Goal: Task Accomplishment & Management: Complete application form

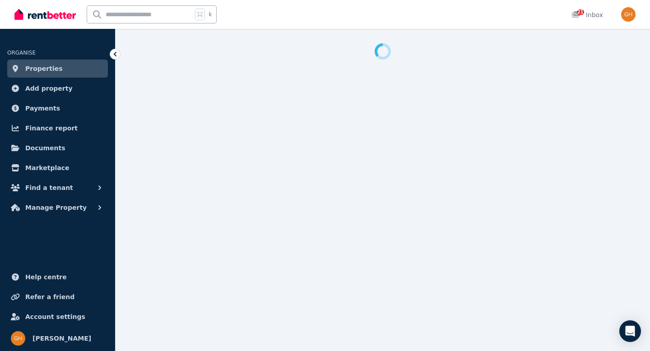
select select "***"
select select "**********"
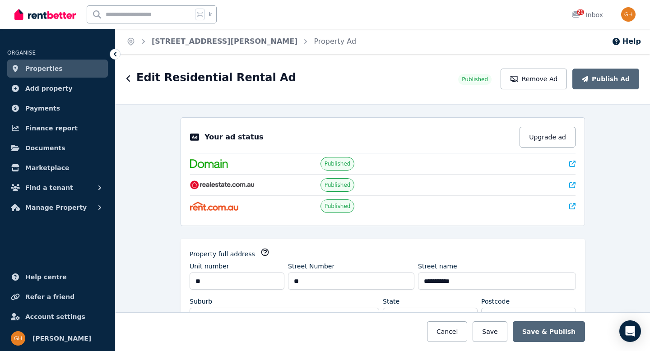
scroll to position [2, 0]
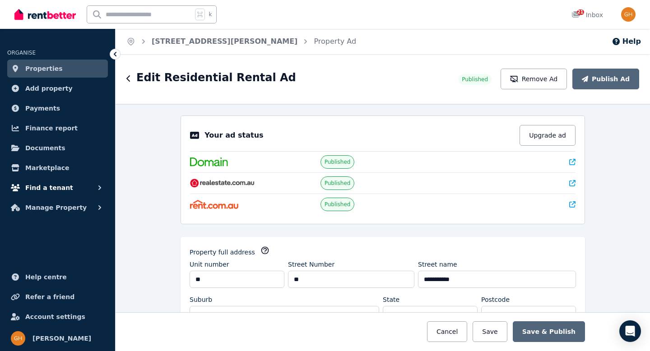
click at [58, 186] on span "Find a tenant" at bounding box center [49, 187] width 48 height 11
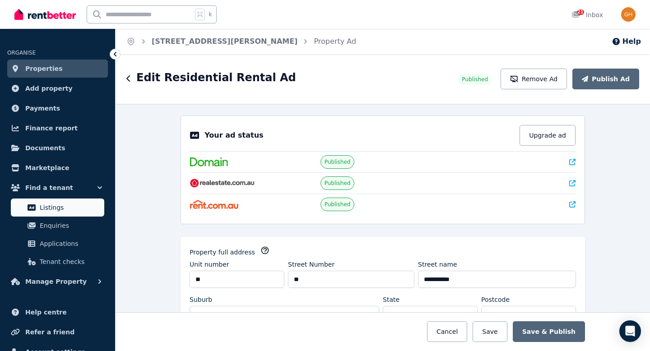
click at [53, 214] on link "Listings" at bounding box center [57, 207] width 93 height 18
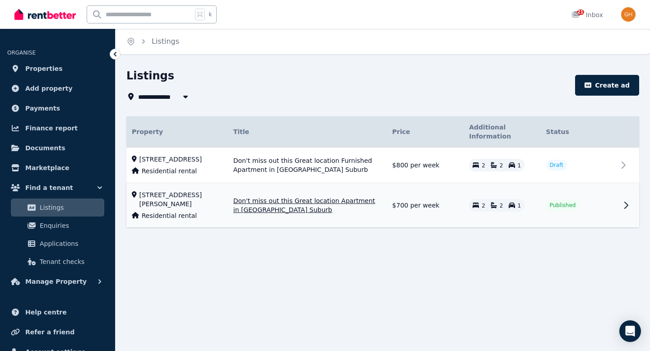
click at [559, 209] on span "Published" at bounding box center [562, 205] width 26 height 7
select select "***"
select select "**********"
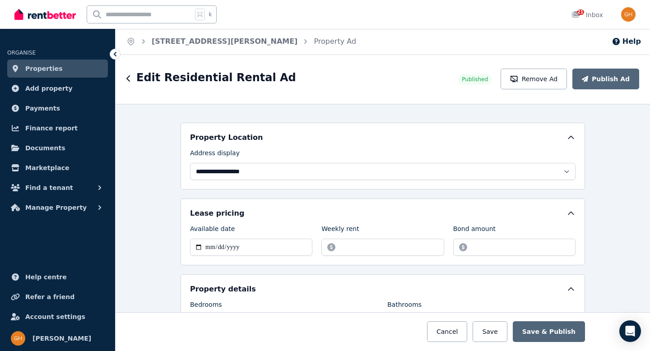
scroll to position [245, 0]
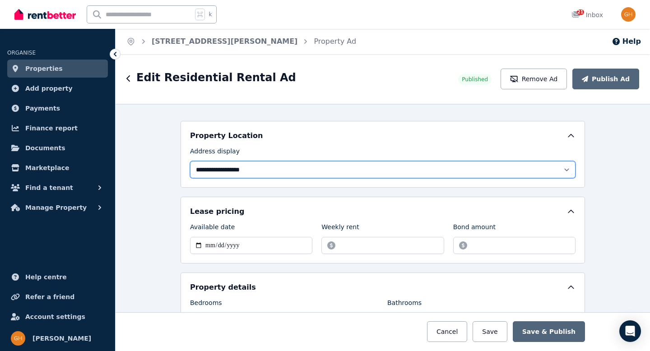
click at [561, 169] on select "**********" at bounding box center [382, 169] width 385 height 17
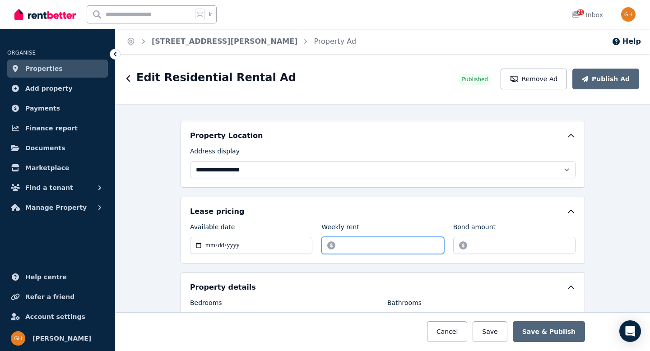
click at [357, 245] on input "******" at bounding box center [382, 245] width 122 height 17
drag, startPoint x: 367, startPoint y: 248, endPoint x: 325, endPoint y: 249, distance: 42.0
click at [322, 248] on input "******" at bounding box center [382, 245] width 122 height 17
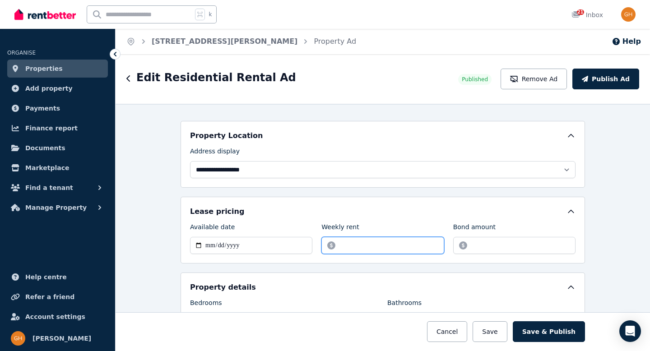
type input "***"
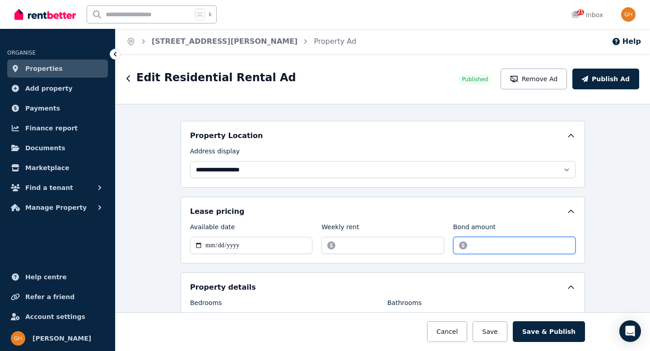
click at [521, 249] on input "*******" at bounding box center [514, 245] width 122 height 17
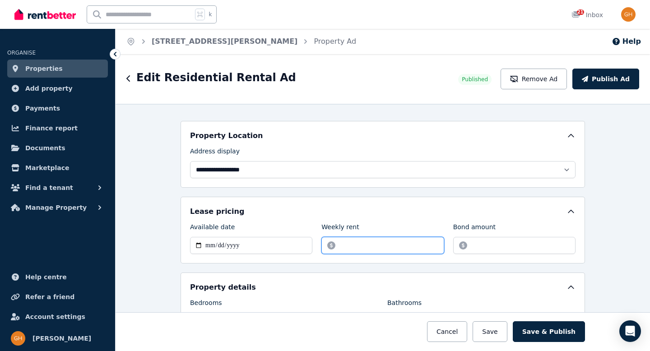
click at [398, 243] on input "***" at bounding box center [382, 245] width 122 height 17
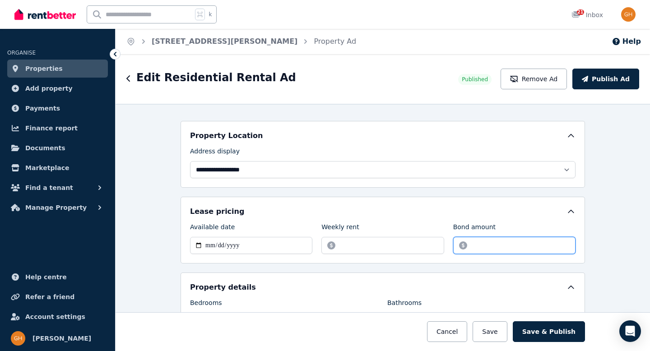
click at [490, 245] on input "*******" at bounding box center [514, 245] width 122 height 17
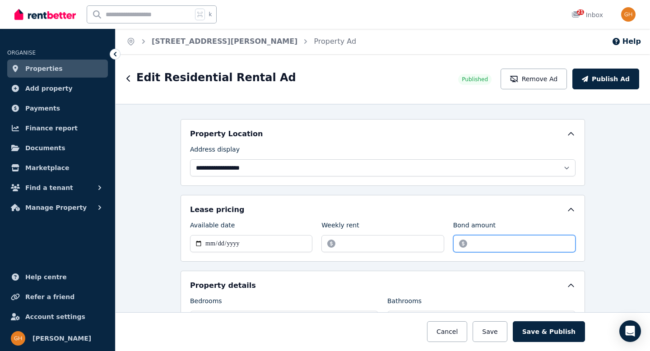
drag, startPoint x: 489, startPoint y: 240, endPoint x: 416, endPoint y: 241, distance: 72.2
click at [424, 239] on div "**********" at bounding box center [382, 237] width 385 height 32
type input "****"
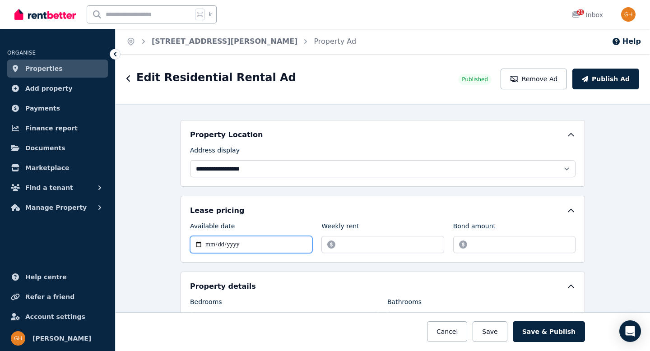
click at [258, 243] on input "**********" at bounding box center [251, 244] width 122 height 17
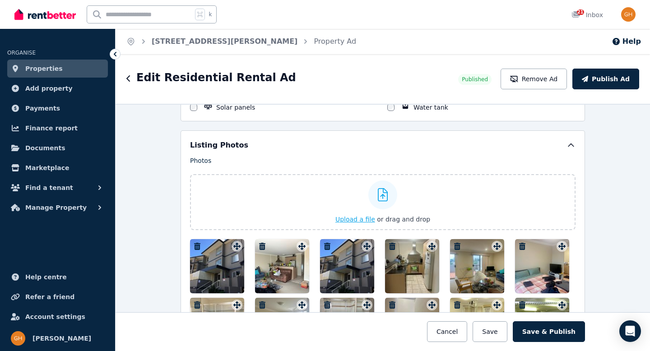
scroll to position [1117, 0]
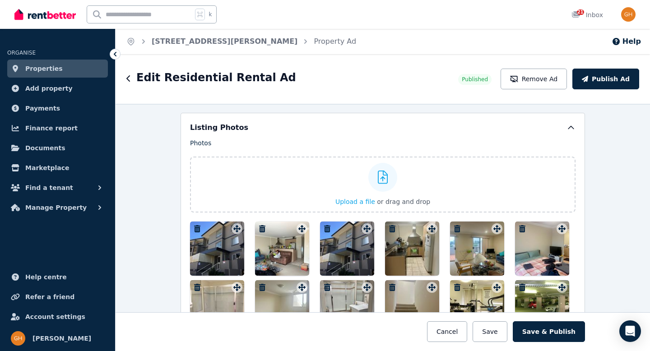
click at [259, 227] on icon "button" at bounding box center [262, 228] width 6 height 7
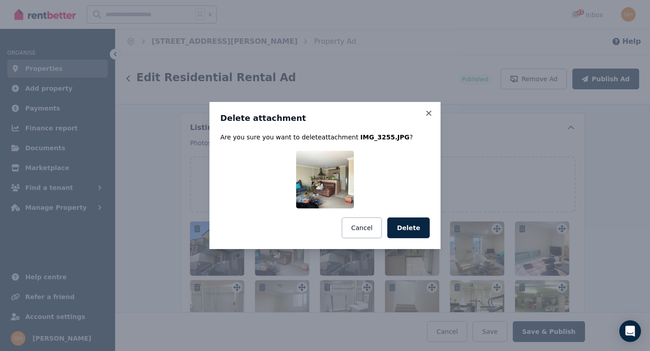
click at [405, 225] on button "Delete" at bounding box center [408, 227] width 42 height 21
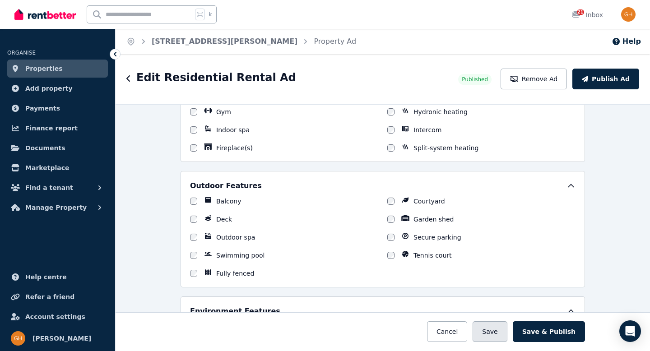
scroll to position [862, 0]
click at [493, 332] on button "Save" at bounding box center [489, 331] width 34 height 21
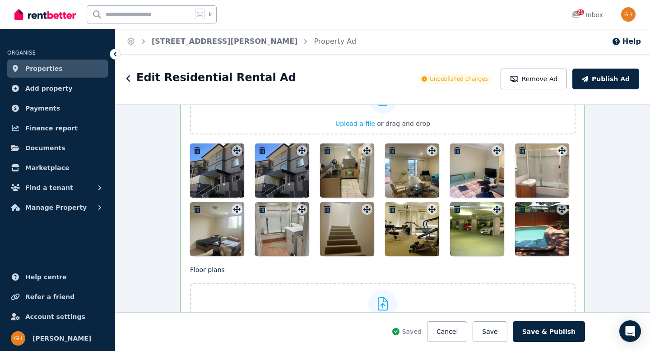
scroll to position [1265, 0]
click at [261, 150] on icon "button" at bounding box center [262, 151] width 6 height 7
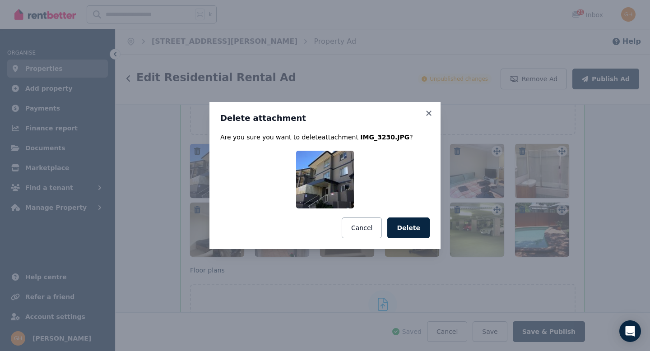
click at [407, 225] on button "Delete" at bounding box center [408, 227] width 42 height 21
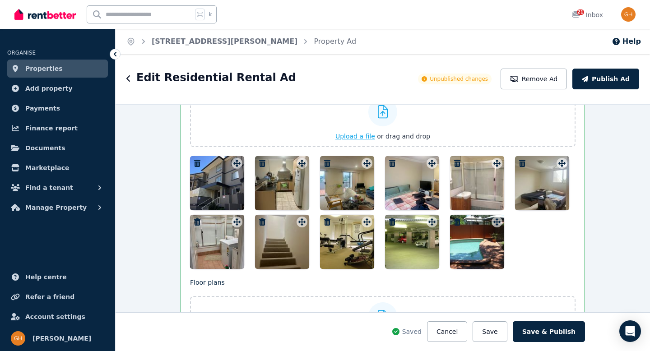
scroll to position [1169, 0]
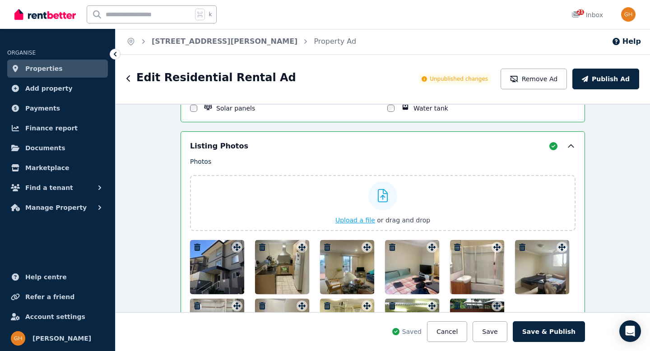
click at [370, 196] on div at bounding box center [382, 195] width 29 height 29
click at [0, 0] on input "Upload a file or drag and drop" at bounding box center [0, 0] width 0 height 0
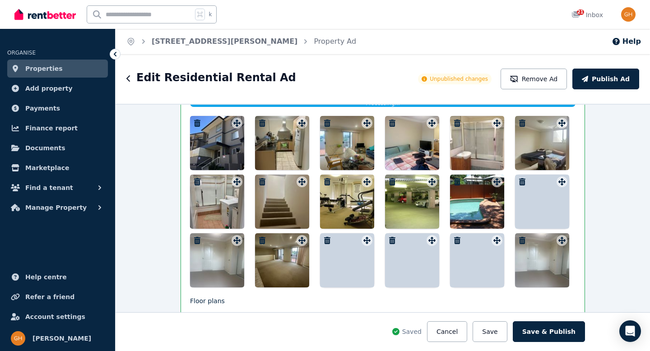
scroll to position [1320, 0]
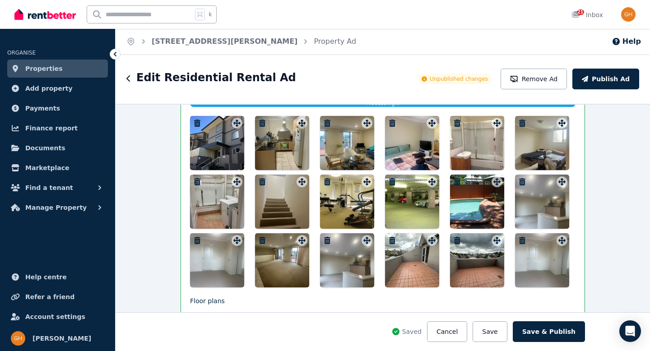
click at [259, 237] on icon "button" at bounding box center [262, 240] width 6 height 7
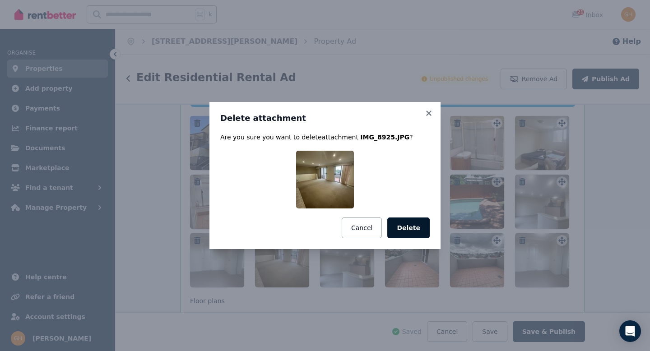
click at [416, 227] on button "Delete" at bounding box center [408, 227] width 42 height 21
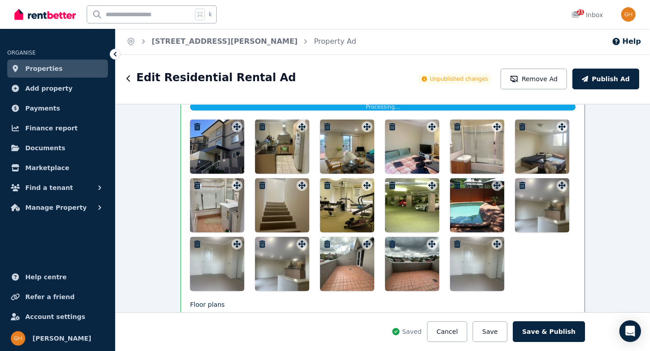
scroll to position [1316, 0]
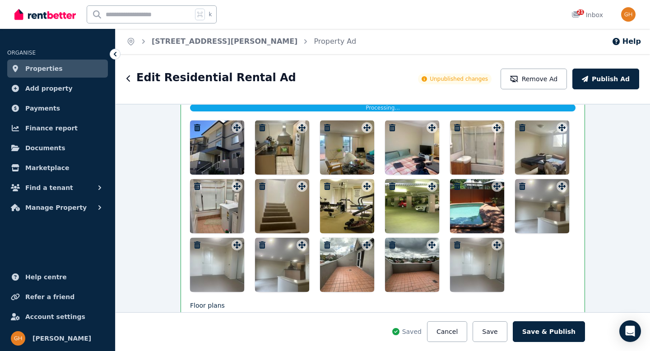
click at [324, 244] on icon "button" at bounding box center [327, 244] width 6 height 7
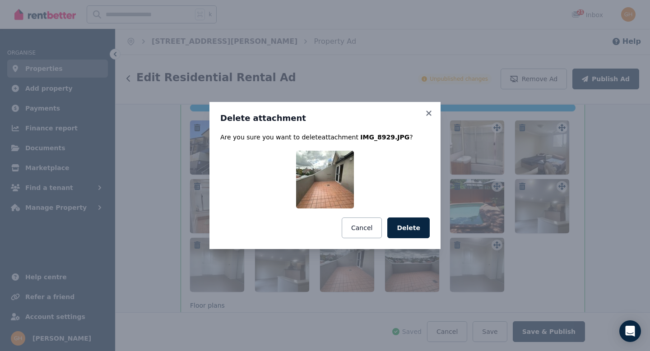
click at [411, 234] on button "Delete" at bounding box center [408, 227] width 42 height 21
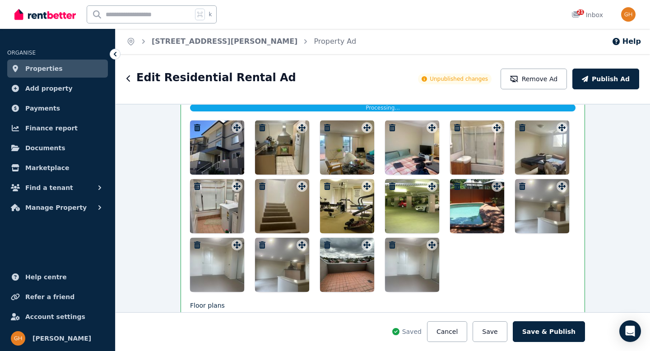
click at [324, 244] on icon "button" at bounding box center [327, 244] width 6 height 7
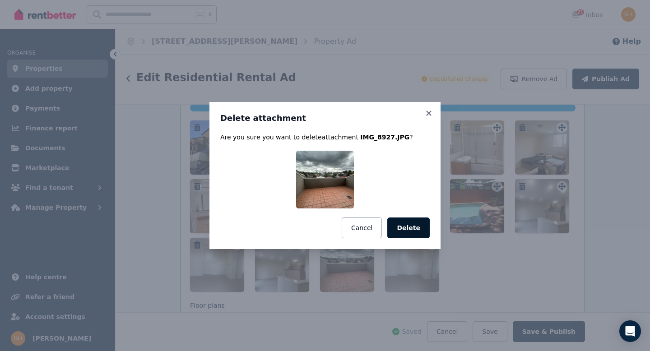
click at [411, 234] on button "Delete" at bounding box center [408, 227] width 42 height 21
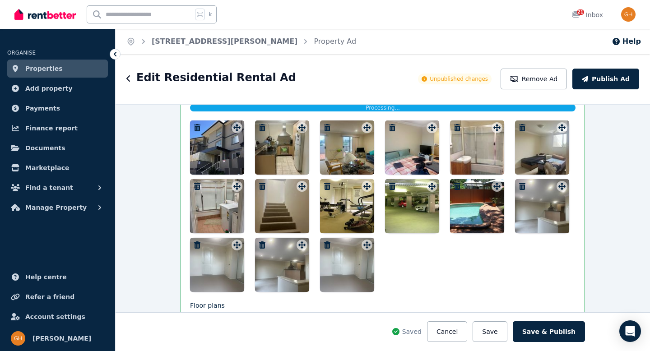
click at [323, 244] on icon "button" at bounding box center [327, 244] width 9 height 7
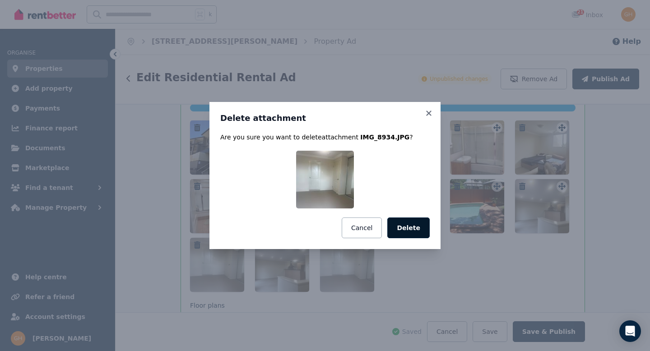
click at [407, 231] on button "Delete" at bounding box center [408, 227] width 42 height 21
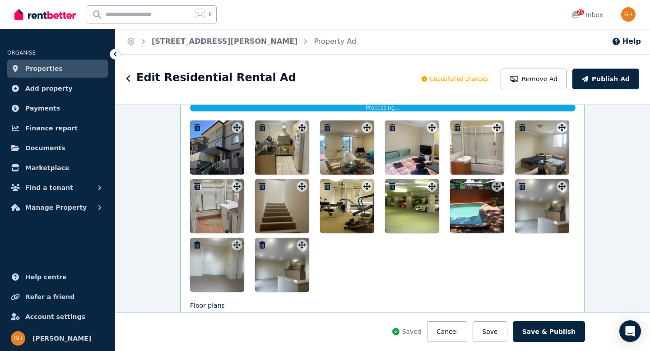
click at [194, 242] on icon "button" at bounding box center [197, 244] width 6 height 7
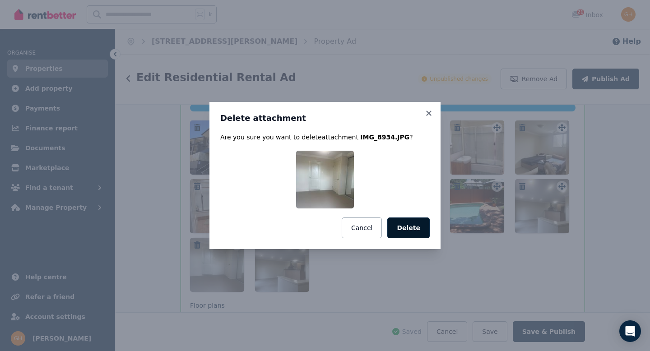
click at [414, 229] on button "Delete" at bounding box center [408, 227] width 42 height 21
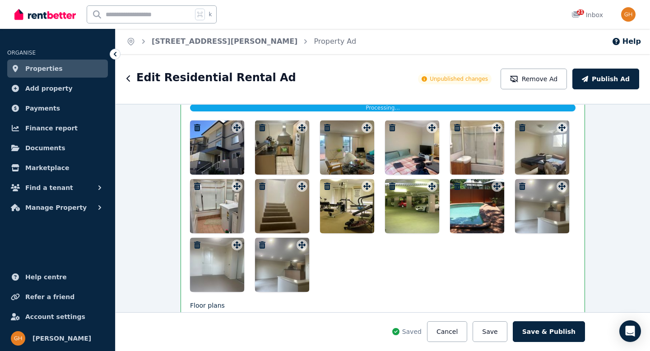
click at [259, 244] on icon "button" at bounding box center [262, 244] width 6 height 7
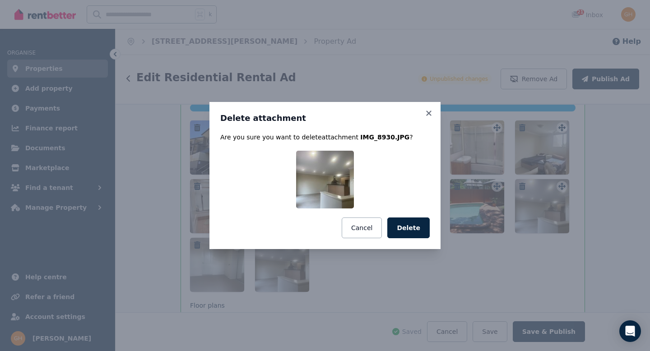
click at [409, 235] on button "Delete" at bounding box center [408, 227] width 42 height 21
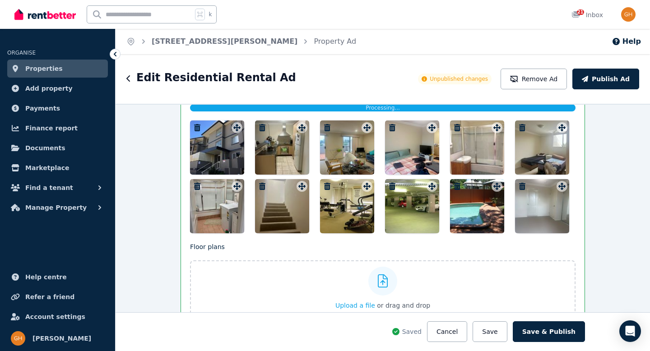
click at [515, 181] on div at bounding box center [542, 206] width 54 height 54
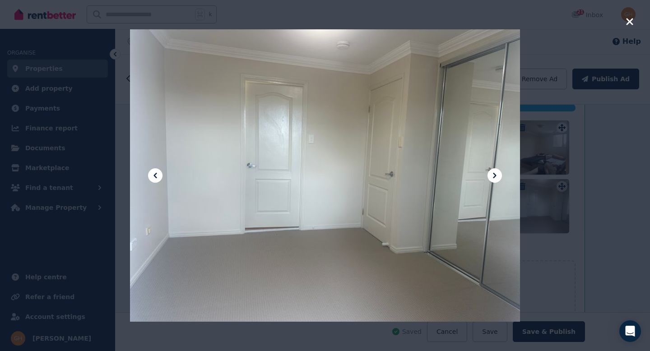
click at [603, 250] on div at bounding box center [325, 175] width 650 height 351
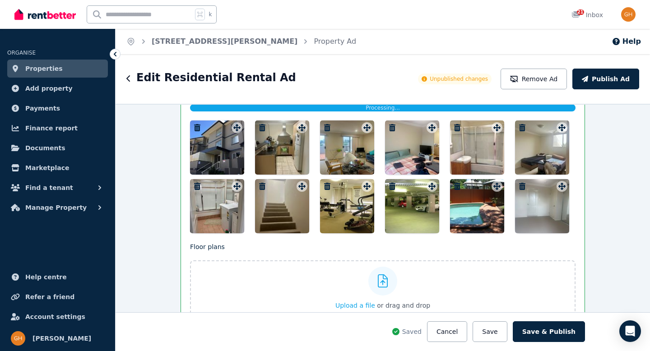
click at [517, 183] on icon "button" at bounding box center [521, 186] width 9 height 7
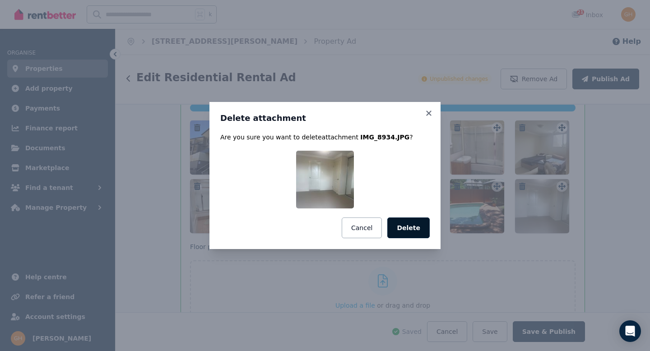
click at [395, 228] on button "Delete" at bounding box center [408, 227] width 42 height 21
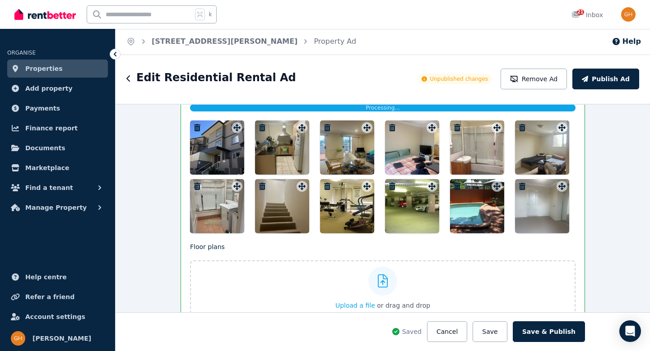
click at [519, 127] on icon "button" at bounding box center [522, 127] width 6 height 7
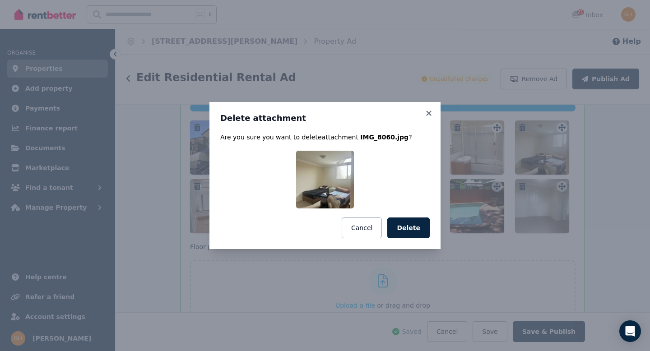
click at [470, 277] on div "Delete attachment Are you sure you want to delete attachment IMG_8060.jpg ? Can…" at bounding box center [325, 175] width 650 height 351
click at [410, 225] on button "Delete" at bounding box center [408, 227] width 42 height 21
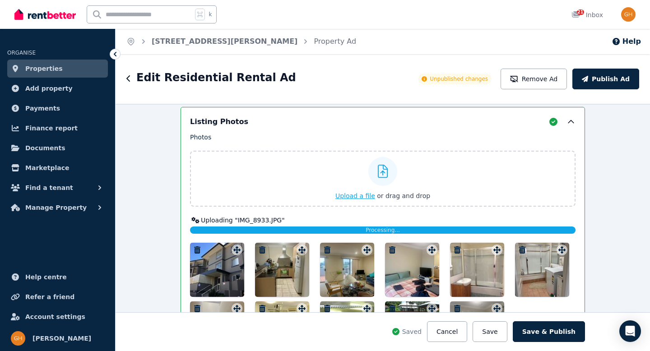
scroll to position [1141, 0]
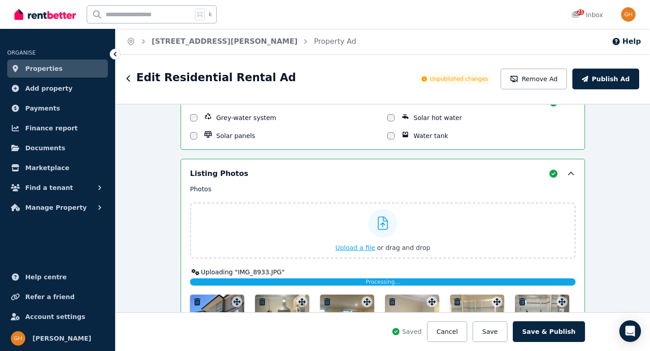
click at [381, 220] on icon at bounding box center [383, 224] width 10 height 14
click at [0, 0] on input "Upload a file or drag and drop" at bounding box center [0, 0] width 0 height 0
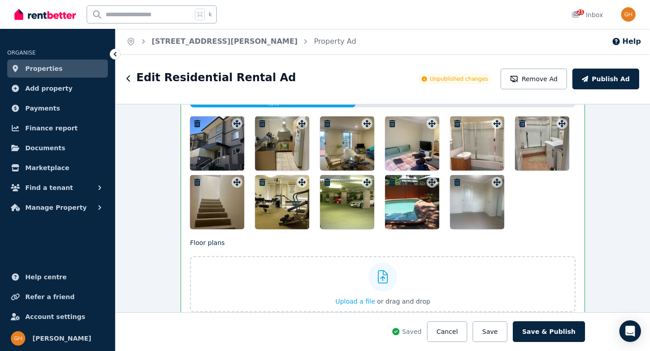
scroll to position [1453, 0]
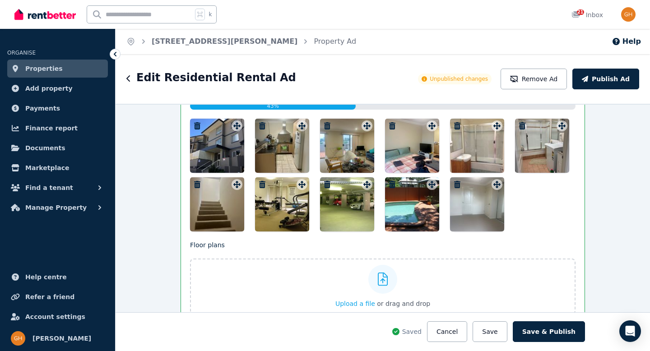
click at [519, 123] on icon "button" at bounding box center [521, 125] width 9 height 7
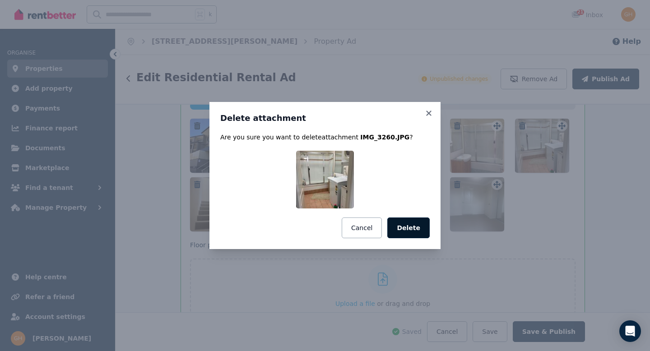
click at [407, 230] on button "Delete" at bounding box center [408, 227] width 42 height 21
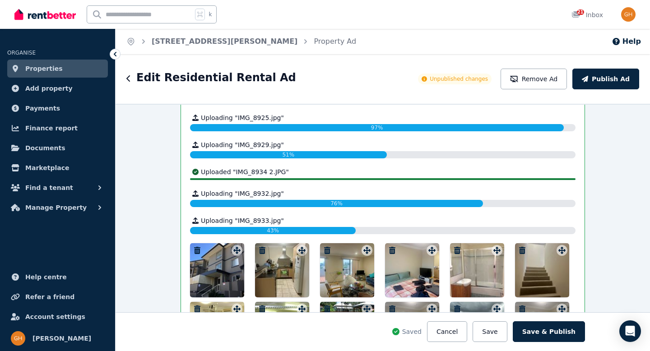
scroll to position [1550, 0]
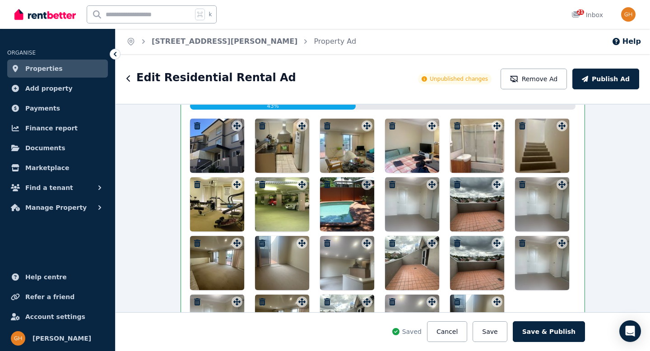
click at [454, 243] on icon "button" at bounding box center [456, 243] width 9 height 7
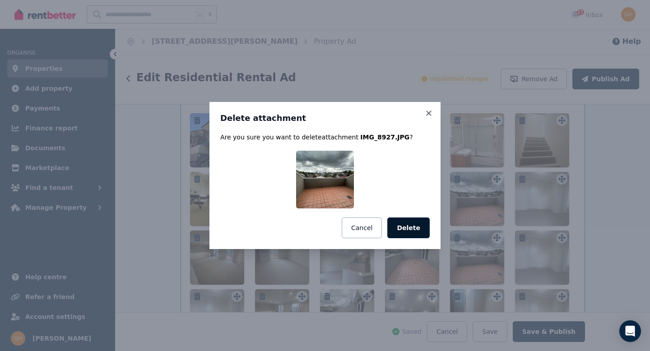
drag, startPoint x: 417, startPoint y: 229, endPoint x: 487, endPoint y: 234, distance: 69.7
click at [417, 229] on button "Delete" at bounding box center [408, 227] width 42 height 21
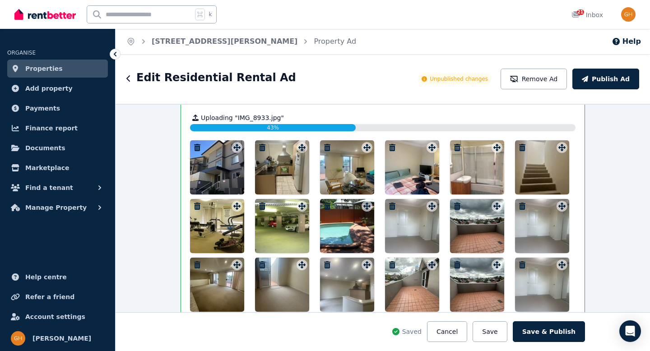
scroll to position [1545, 0]
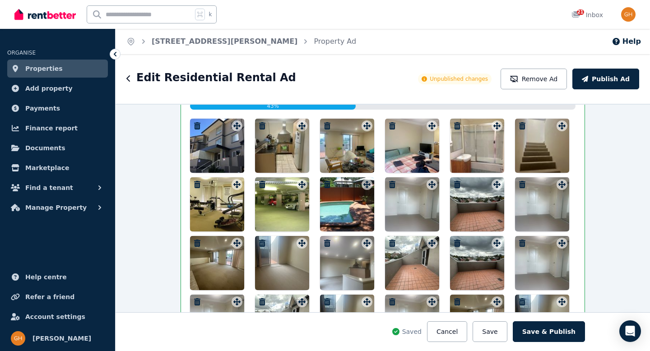
click at [454, 181] on icon "button" at bounding box center [457, 184] width 6 height 7
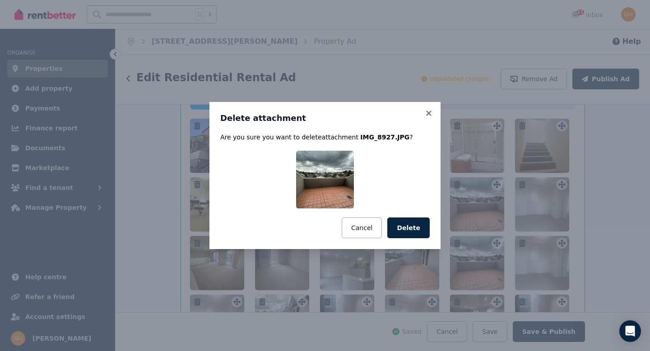
drag, startPoint x: 407, startPoint y: 229, endPoint x: 422, endPoint y: 228, distance: 14.5
click at [407, 229] on button "Delete" at bounding box center [408, 227] width 42 height 21
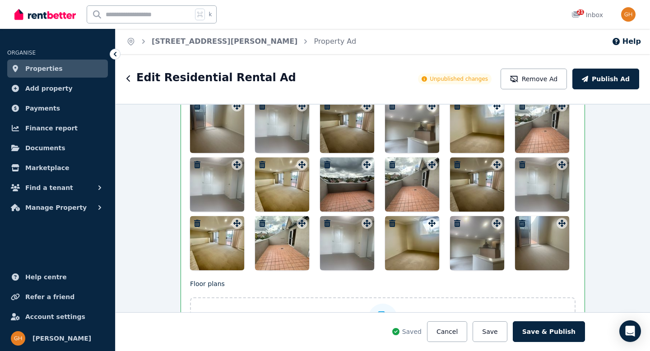
scroll to position [1824, 0]
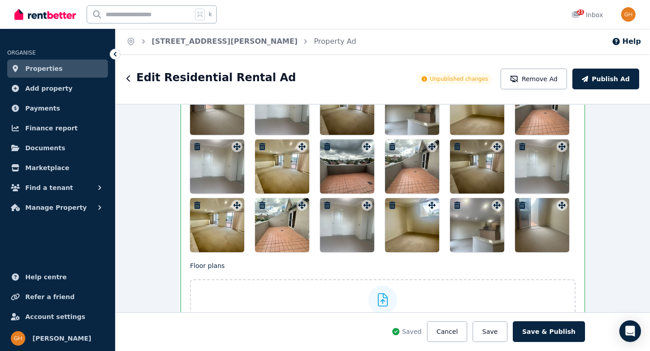
click at [324, 203] on icon "button" at bounding box center [327, 205] width 6 height 7
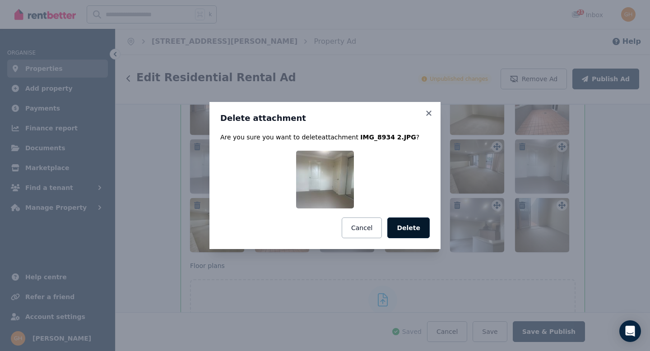
click at [407, 225] on button "Delete" at bounding box center [408, 227] width 42 height 21
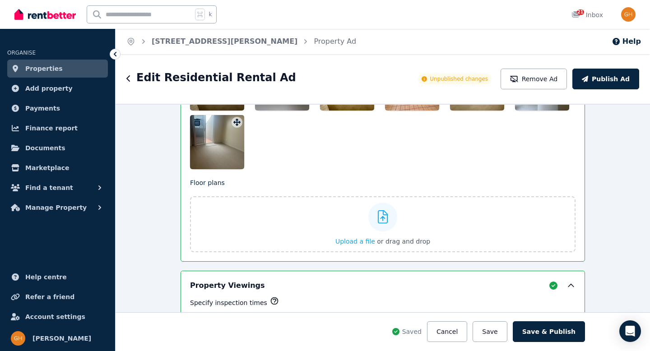
scroll to position [2148, 0]
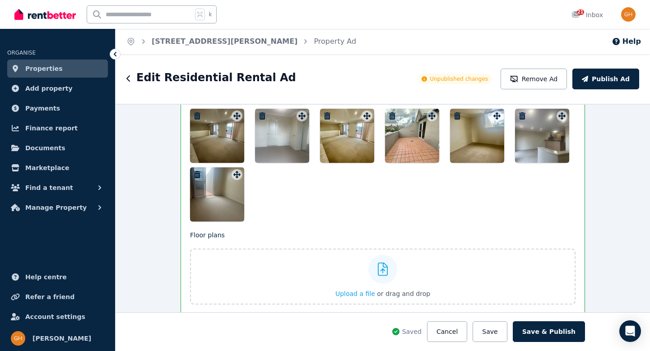
click at [194, 173] on icon "button" at bounding box center [197, 174] width 6 height 7
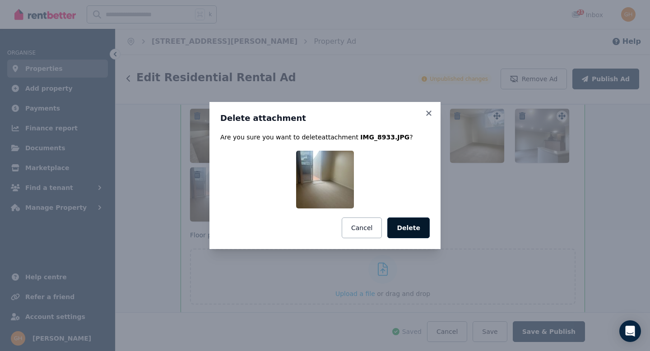
click at [409, 229] on button "Delete" at bounding box center [408, 227] width 42 height 21
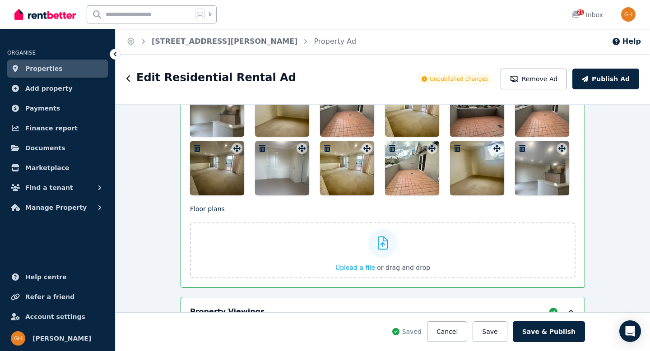
scroll to position [2353, 0]
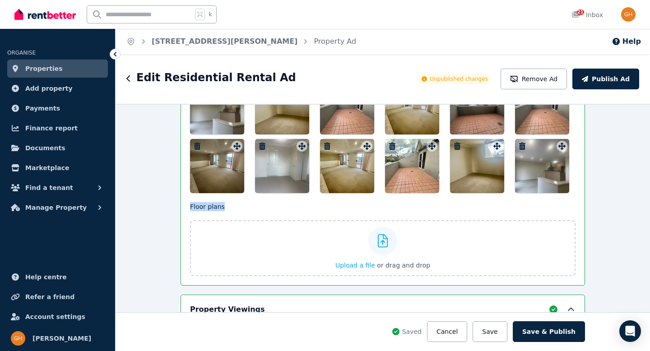
drag, startPoint x: 557, startPoint y: 208, endPoint x: 195, endPoint y: 185, distance: 362.6
drag, startPoint x: 183, startPoint y: 134, endPoint x: 531, endPoint y: 171, distance: 350.7
drag, startPoint x: 555, startPoint y: 196, endPoint x: 302, endPoint y: 190, distance: 252.7
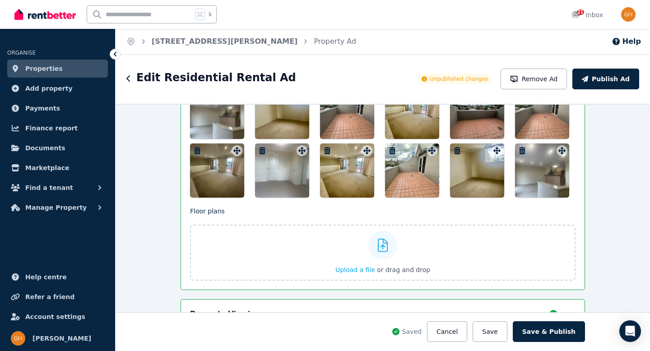
scroll to position [2338, 0]
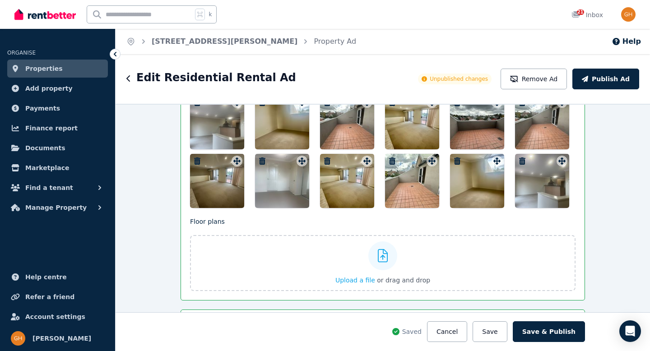
click at [194, 160] on icon "button" at bounding box center [197, 160] width 6 height 7
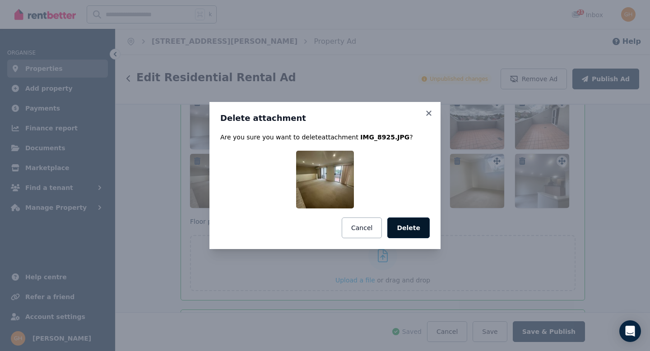
click at [412, 223] on button "Delete" at bounding box center [408, 227] width 42 height 21
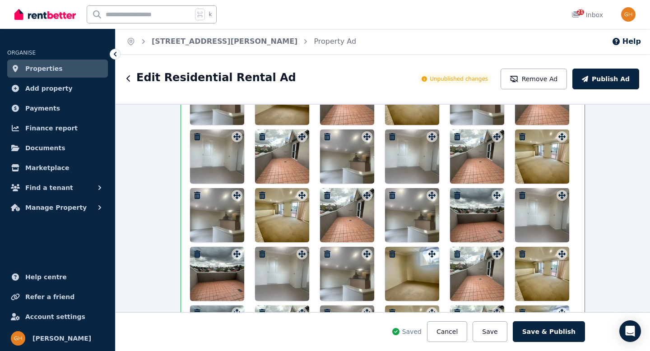
scroll to position [2434, 0]
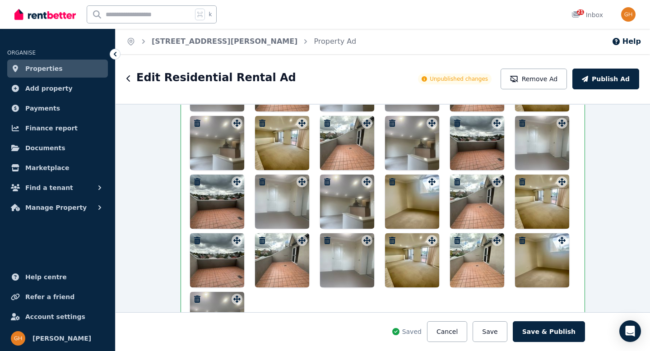
click at [260, 238] on icon "button" at bounding box center [262, 240] width 9 height 7
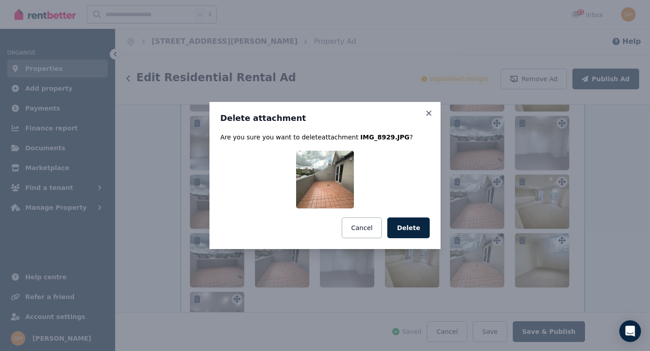
click at [406, 227] on button "Delete" at bounding box center [408, 227] width 42 height 21
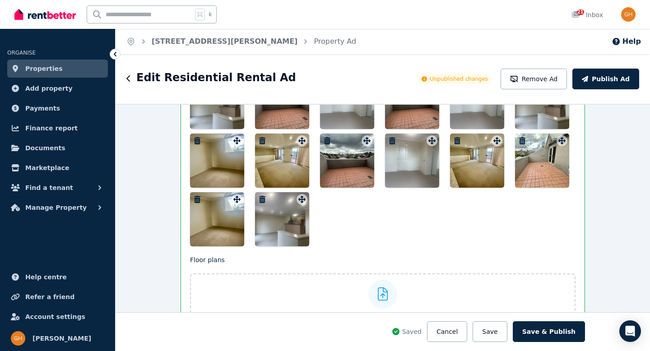
scroll to position [2643, 0]
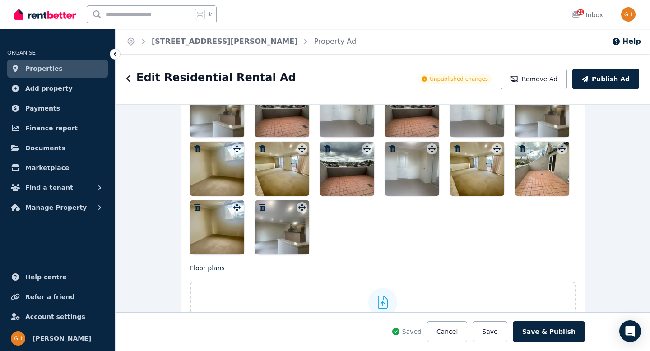
click at [258, 207] on icon "button" at bounding box center [262, 207] width 9 height 7
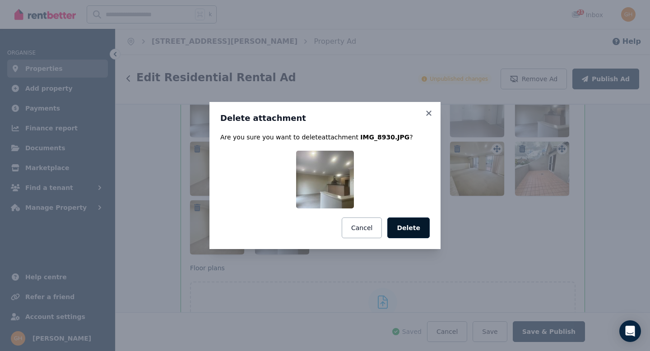
click at [408, 228] on button "Delete" at bounding box center [408, 227] width 42 height 21
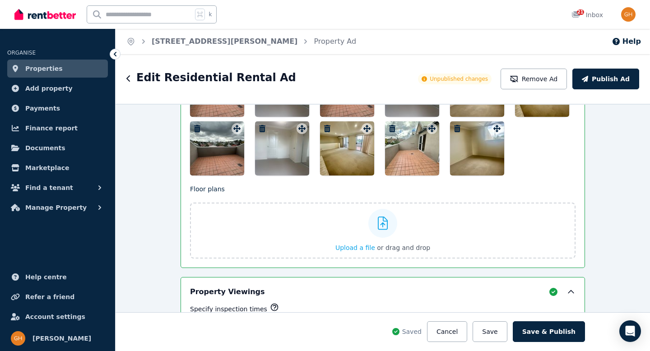
scroll to position [2780, 0]
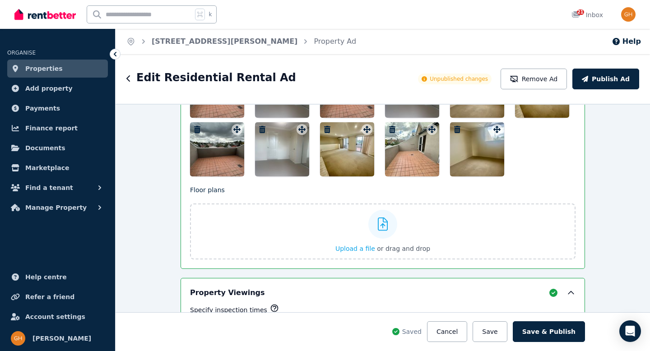
click at [454, 127] on icon "button" at bounding box center [457, 129] width 6 height 7
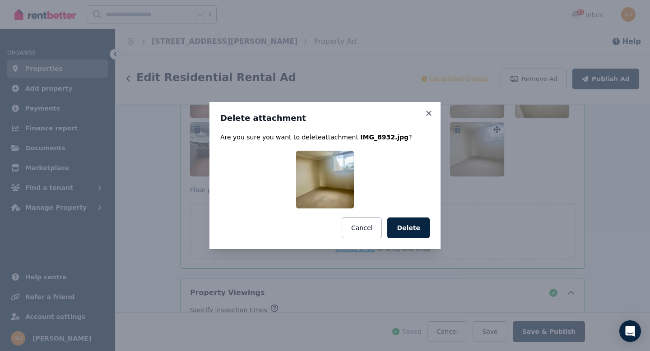
drag, startPoint x: 412, startPoint y: 228, endPoint x: 406, endPoint y: 229, distance: 6.3
click at [411, 228] on button "Delete" at bounding box center [408, 227] width 42 height 21
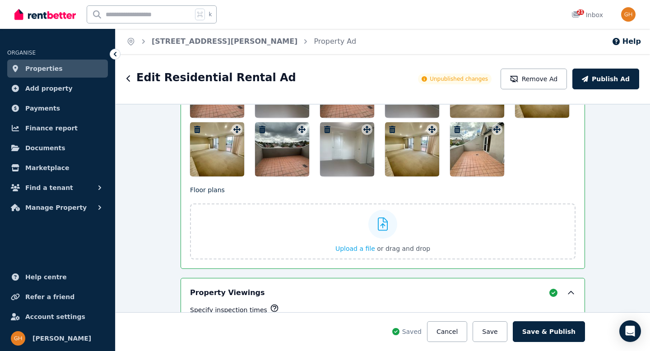
click at [457, 128] on icon "button" at bounding box center [456, 129] width 9 height 7
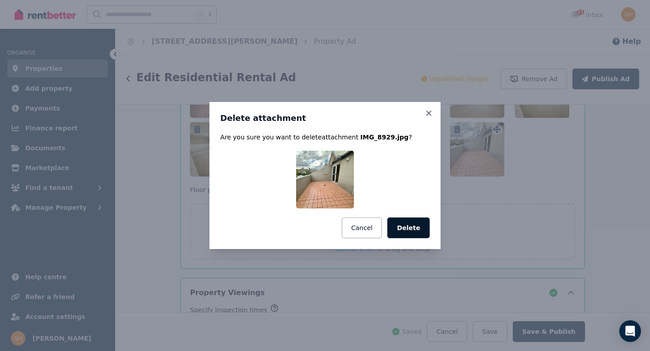
click at [399, 231] on button "Delete" at bounding box center [408, 227] width 42 height 21
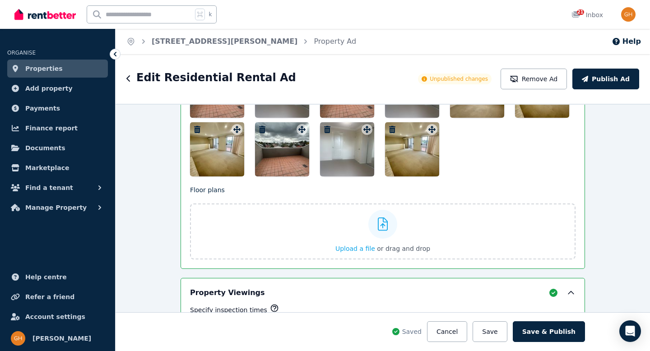
click at [389, 127] on icon "button" at bounding box center [392, 129] width 9 height 7
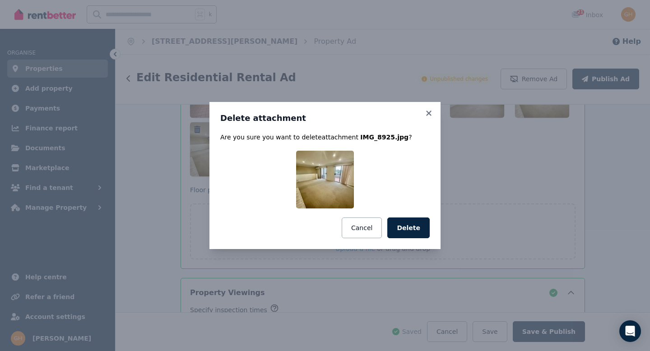
drag, startPoint x: 404, startPoint y: 232, endPoint x: 377, endPoint y: 213, distance: 33.0
click at [403, 232] on button "Delete" at bounding box center [408, 227] width 42 height 21
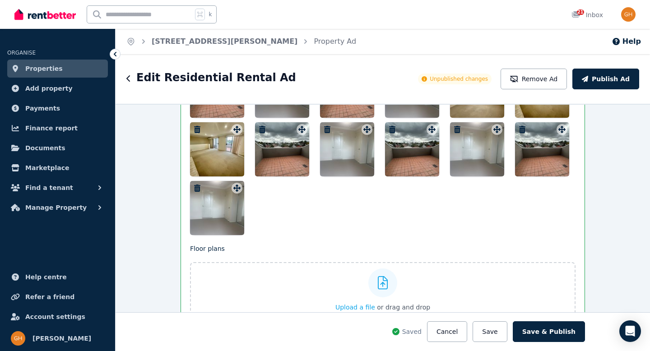
click at [194, 188] on icon "button" at bounding box center [197, 188] width 6 height 7
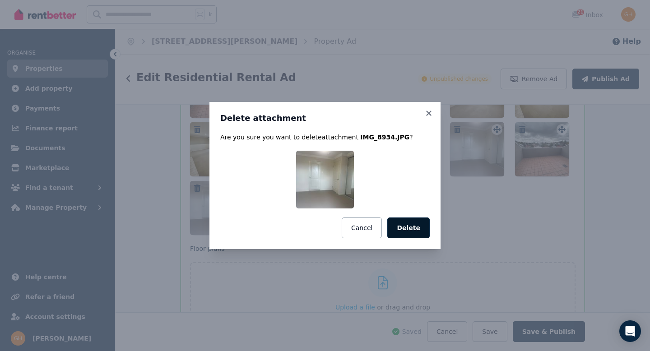
click at [405, 230] on button "Delete" at bounding box center [408, 227] width 42 height 21
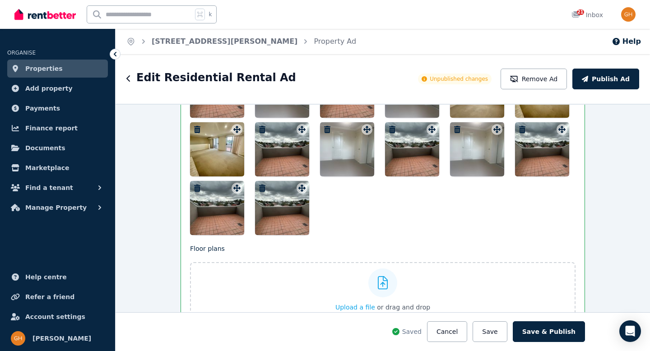
click at [258, 188] on icon "button" at bounding box center [262, 188] width 9 height 7
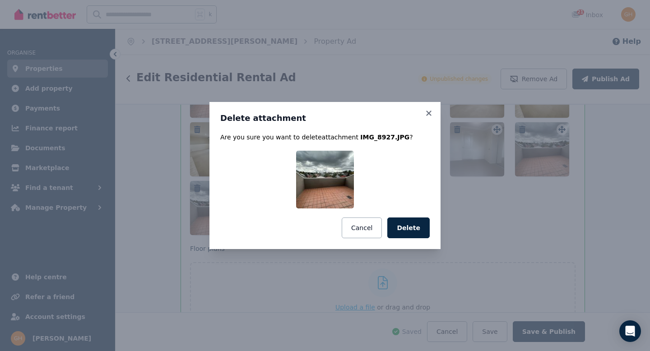
drag, startPoint x: 411, startPoint y: 223, endPoint x: 400, endPoint y: 223, distance: 11.3
click at [411, 223] on button "Delete" at bounding box center [408, 227] width 42 height 21
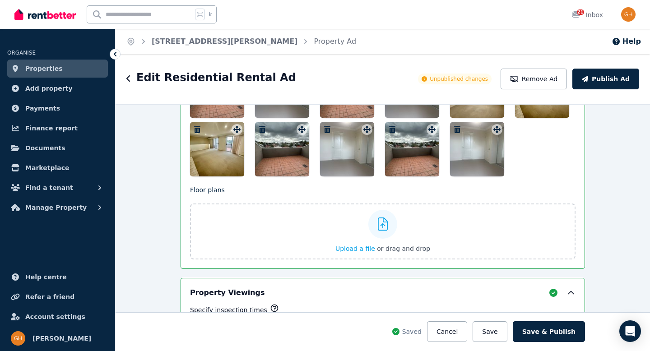
click at [457, 129] on icon "button" at bounding box center [456, 129] width 9 height 7
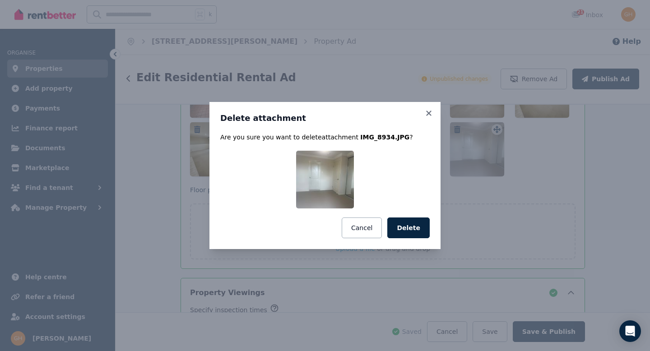
drag, startPoint x: 414, startPoint y: 226, endPoint x: 410, endPoint y: 181, distance: 45.3
click at [414, 226] on button "Delete" at bounding box center [408, 227] width 42 height 21
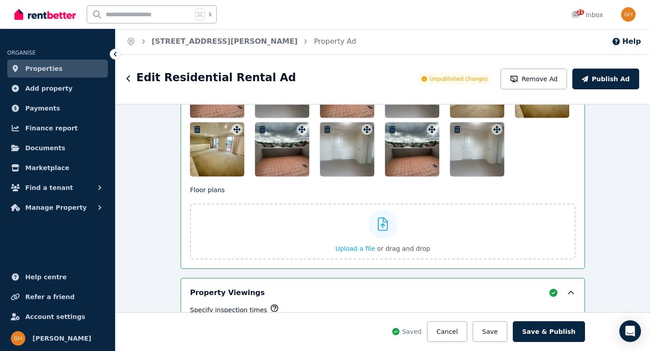
click at [390, 127] on icon "button" at bounding box center [392, 129] width 9 height 7
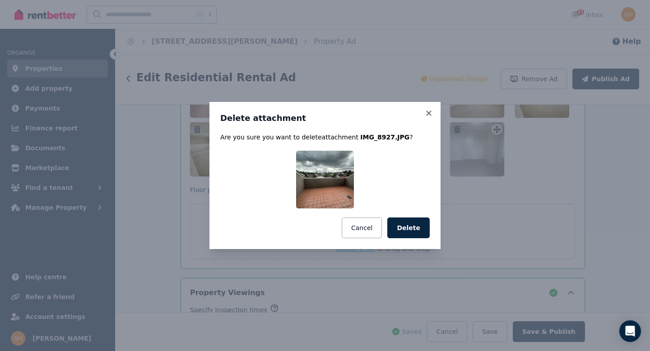
drag, startPoint x: 414, startPoint y: 226, endPoint x: 406, endPoint y: 220, distance: 9.9
click at [413, 226] on button "Delete" at bounding box center [408, 227] width 42 height 21
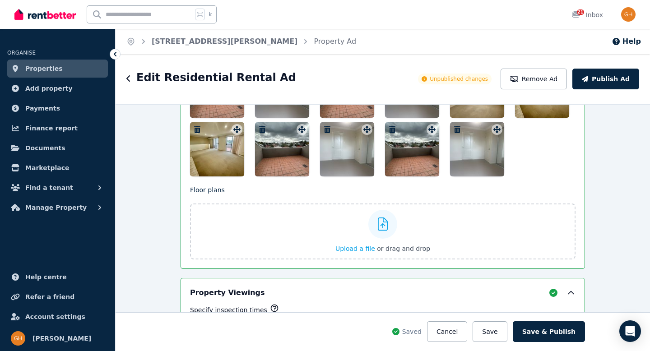
click at [324, 126] on icon "button" at bounding box center [327, 129] width 6 height 7
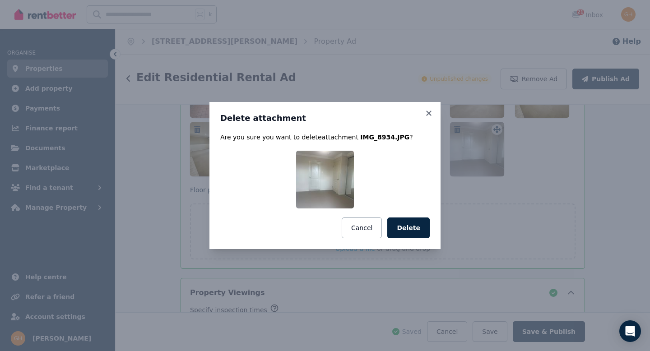
drag, startPoint x: 409, startPoint y: 227, endPoint x: 360, endPoint y: 192, distance: 60.5
click at [407, 226] on button "Delete" at bounding box center [408, 227] width 42 height 21
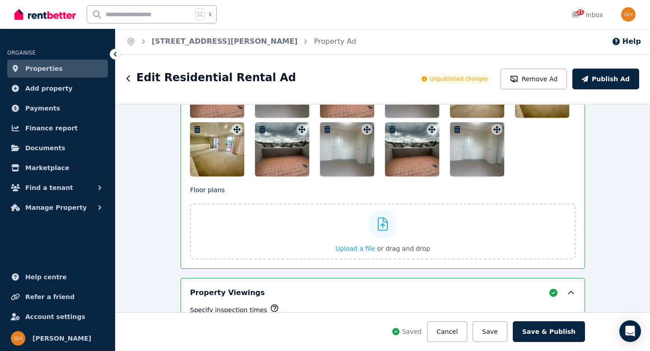
click at [259, 127] on icon "button" at bounding box center [262, 129] width 6 height 7
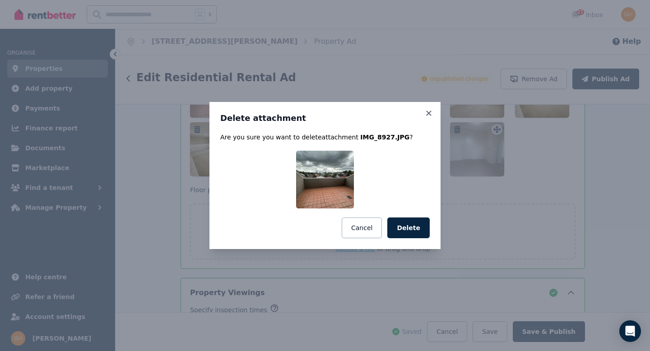
click at [404, 228] on button "Delete" at bounding box center [408, 227] width 42 height 21
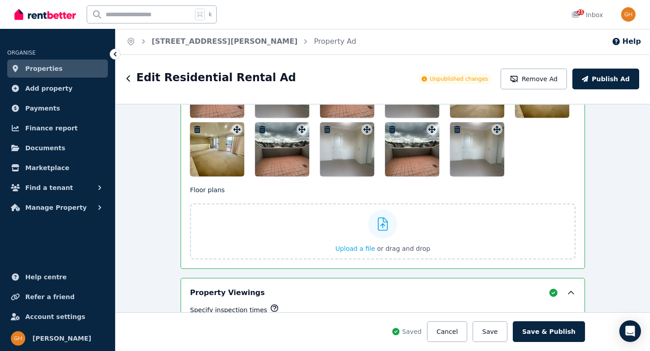
click at [193, 126] on icon "button" at bounding box center [197, 129] width 9 height 7
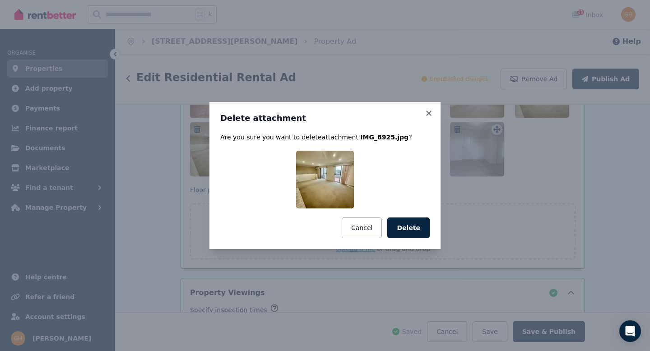
click at [414, 234] on button "Delete" at bounding box center [408, 227] width 42 height 21
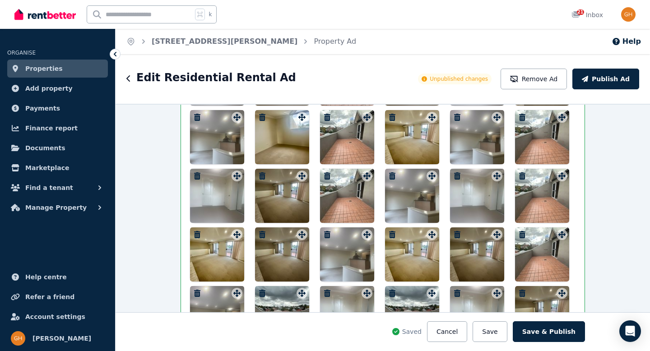
scroll to position [1520, 0]
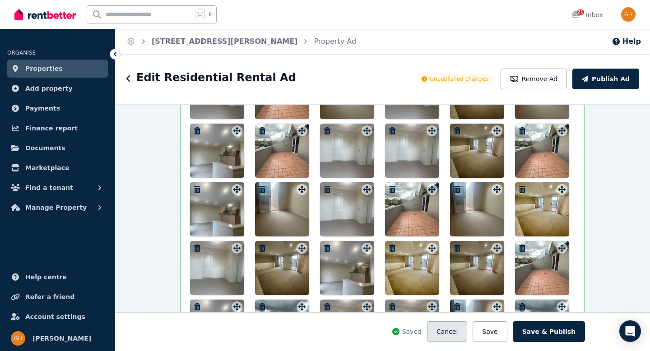
click at [456, 329] on button "Cancel" at bounding box center [447, 331] width 40 height 21
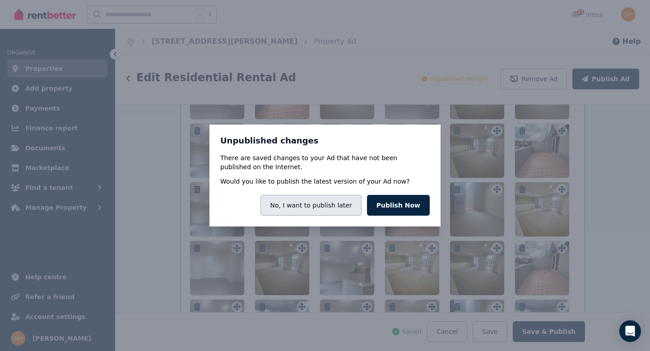
click at [323, 206] on button "No, I want to publish later" at bounding box center [310, 205] width 101 height 21
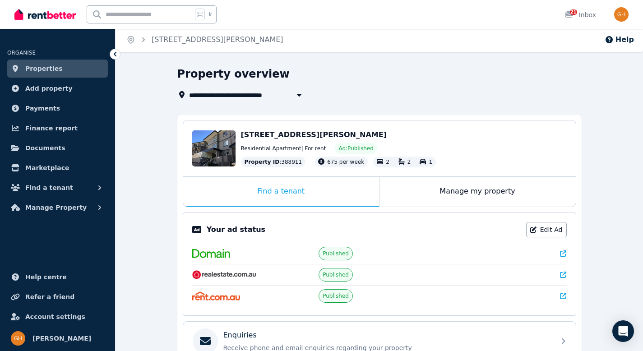
scroll to position [20, 0]
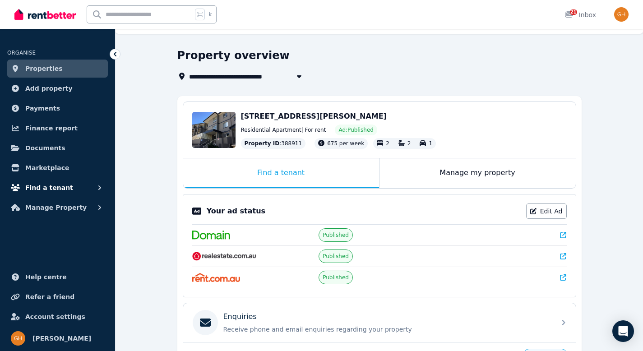
click at [94, 187] on button "Find a tenant" at bounding box center [57, 188] width 101 height 18
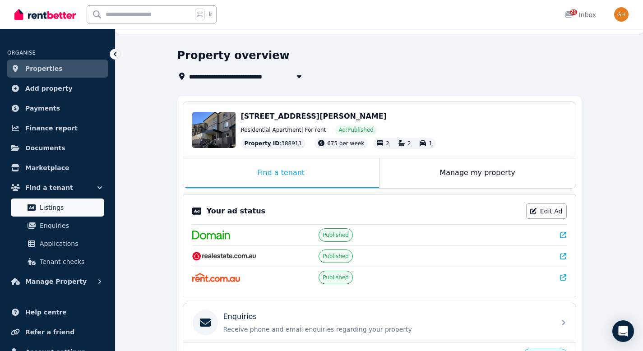
click at [67, 210] on span "Listings" at bounding box center [70, 207] width 61 height 11
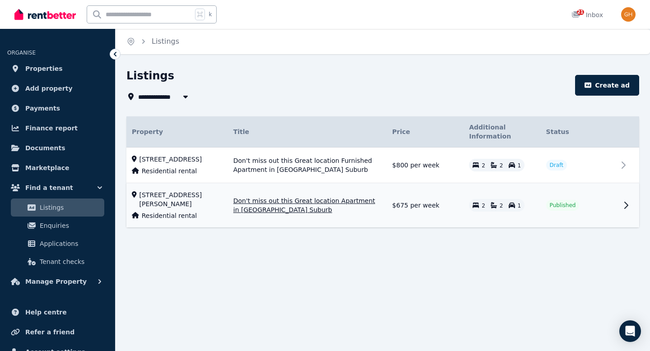
click at [562, 209] on span "Published" at bounding box center [562, 205] width 26 height 7
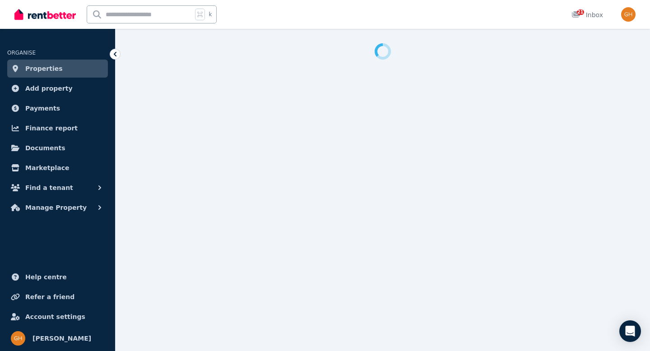
select select "***"
select select "**********"
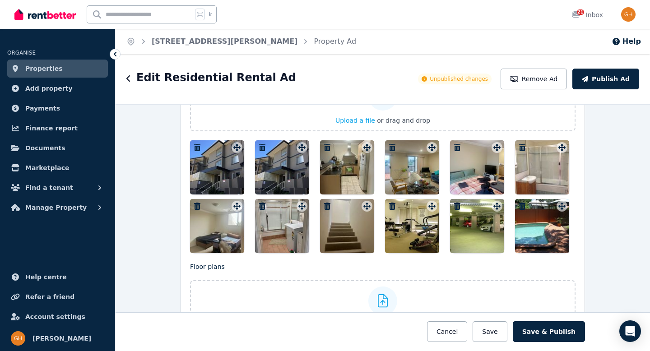
scroll to position [1196, 0]
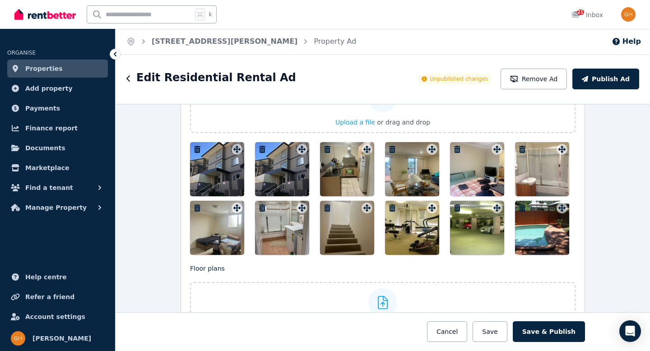
click at [259, 147] on icon "button" at bounding box center [262, 149] width 6 height 7
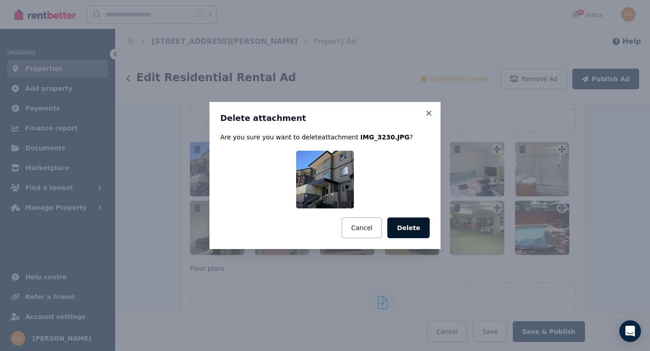
click at [411, 227] on button "Delete" at bounding box center [408, 227] width 42 height 21
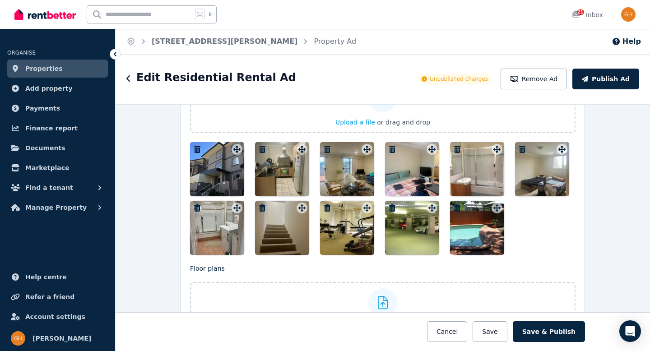
click at [194, 207] on icon "button" at bounding box center [197, 207] width 9 height 7
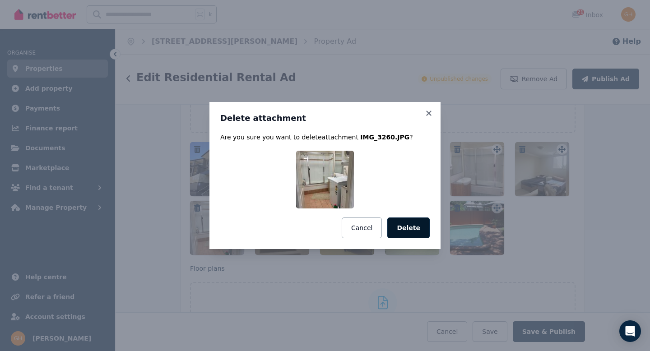
click at [407, 229] on button "Delete" at bounding box center [408, 227] width 42 height 21
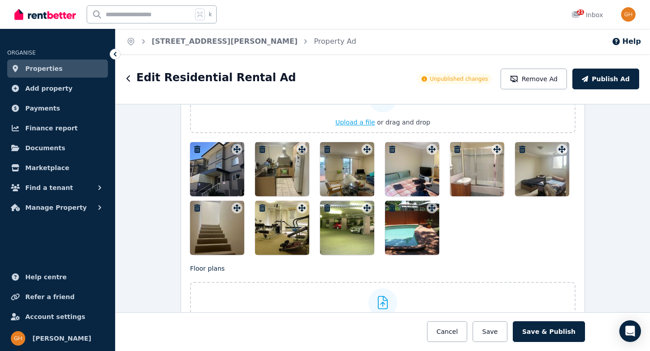
click at [344, 123] on span "Upload a file" at bounding box center [355, 122] width 40 height 7
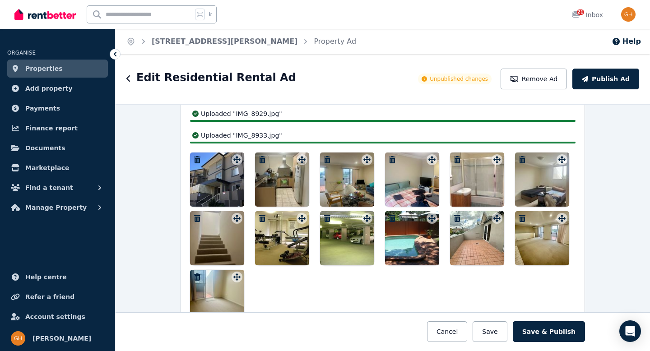
scroll to position [1235, 0]
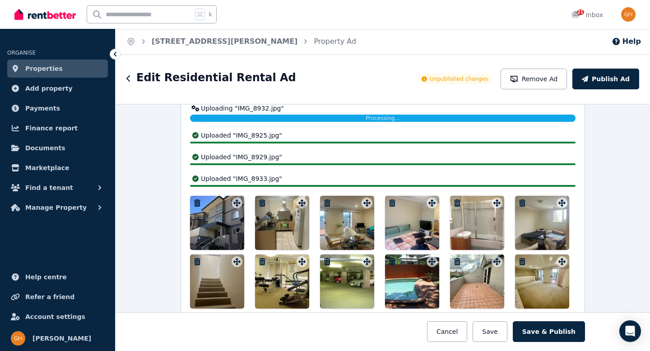
click at [389, 137] on div "Photos Upload a file or drag and drop Uploading " IMG_8932.jpg " Processing... …" at bounding box center [382, 194] width 385 height 346
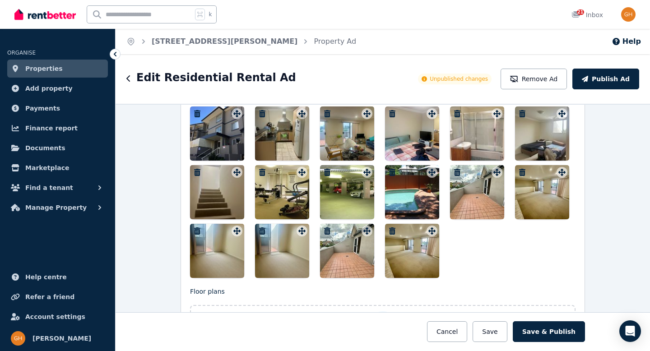
scroll to position [1220, 0]
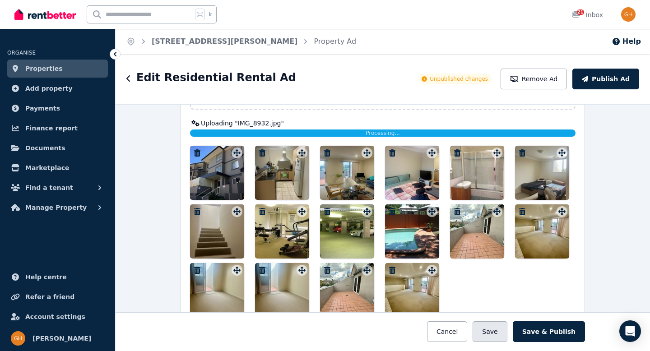
click at [496, 334] on button "Save" at bounding box center [489, 331] width 34 height 21
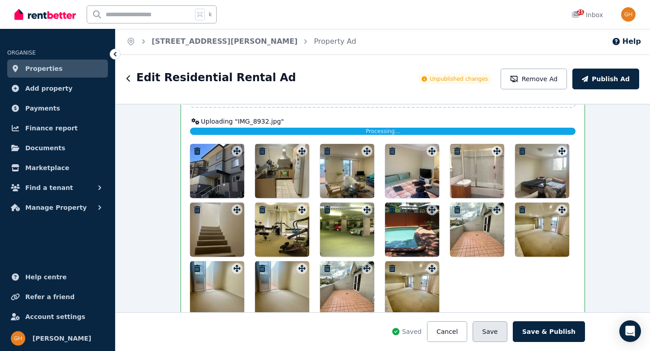
drag, startPoint x: 505, startPoint y: 332, endPoint x: 501, endPoint y: 329, distance: 5.1
click at [504, 332] on button "Save" at bounding box center [489, 331] width 34 height 21
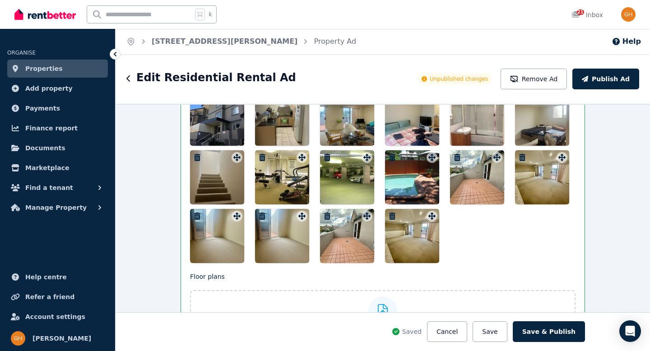
scroll to position [1282, 0]
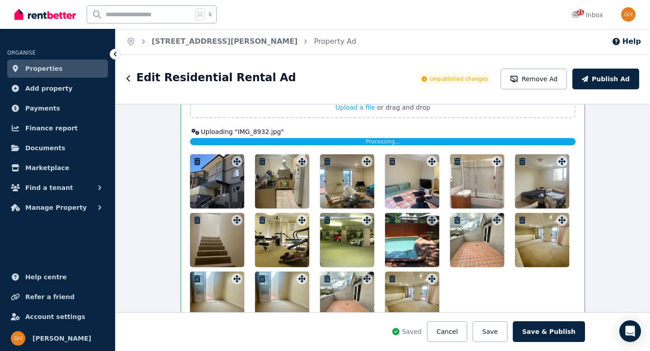
click at [389, 159] on icon "button" at bounding box center [392, 161] width 6 height 7
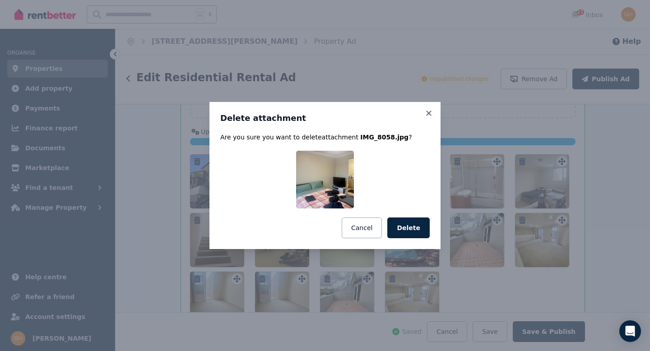
click at [410, 228] on button "Delete" at bounding box center [408, 227] width 42 height 21
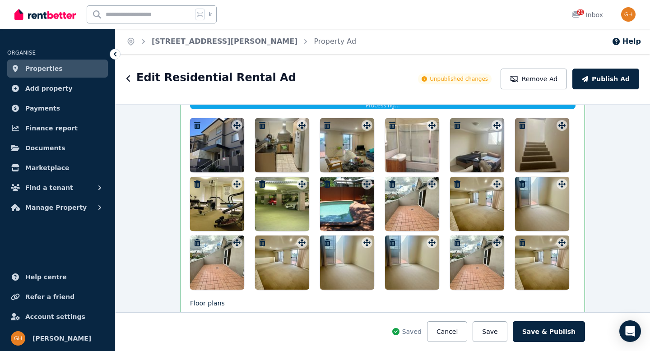
scroll to position [1318, 0]
drag, startPoint x: 480, startPoint y: 216, endPoint x: 476, endPoint y: 206, distance: 11.0
click at [432, 212] on div at bounding box center [382, 203] width 385 height 171
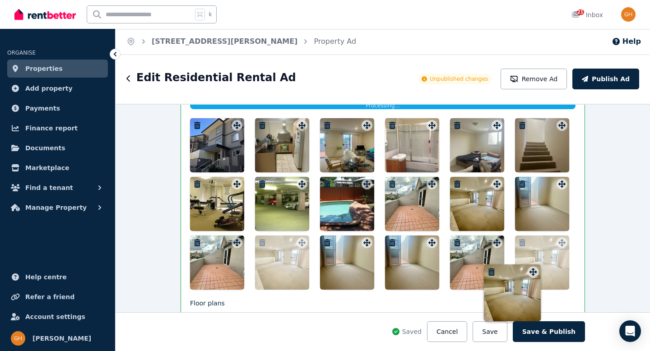
drag, startPoint x: 489, startPoint y: 182, endPoint x: 466, endPoint y: 200, distance: 30.0
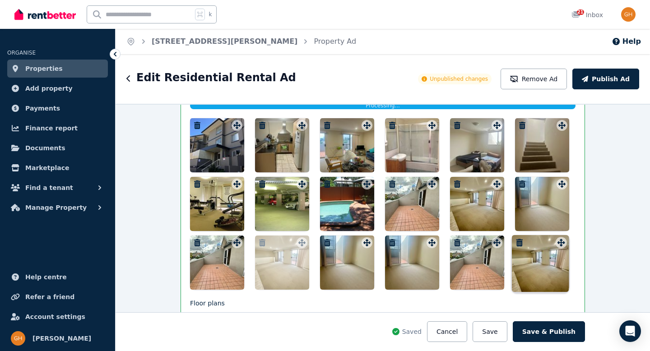
click at [463, 202] on div at bounding box center [477, 204] width 54 height 54
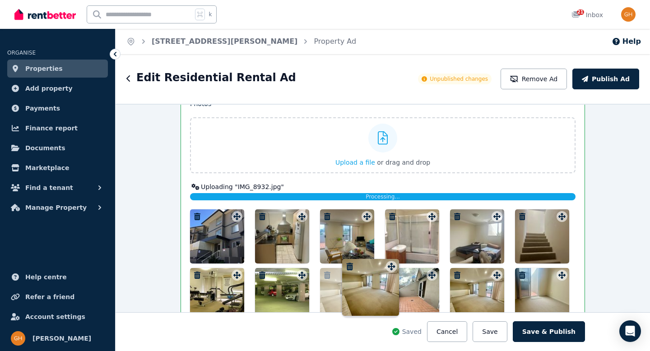
scroll to position [1206, 0]
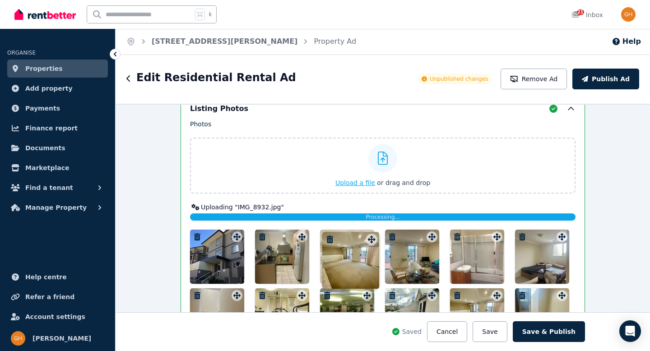
drag, startPoint x: 490, startPoint y: 183, endPoint x: 301, endPoint y: 172, distance: 188.9
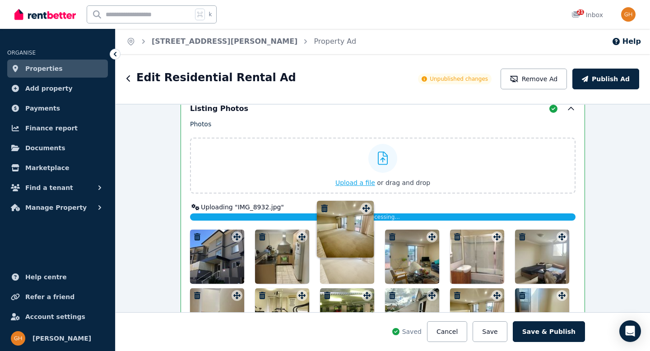
click at [301, 172] on div "Photos Upload a file or drag and drop Uploading " IMG_8932.jpg " Processing... …" at bounding box center [382, 261] width 385 height 282
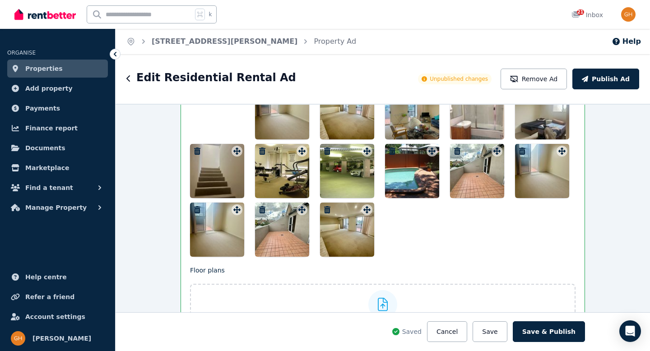
scroll to position [1409, 0]
click at [325, 210] on icon "button" at bounding box center [327, 210] width 9 height 7
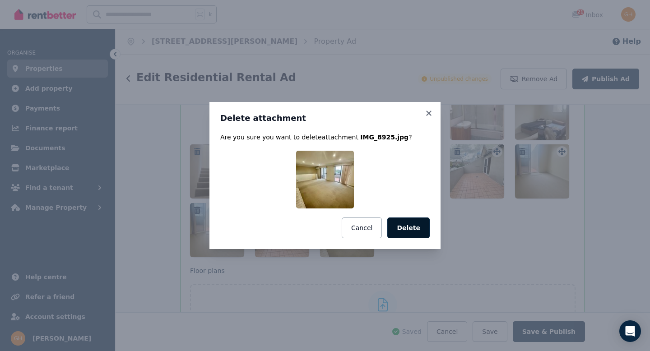
click at [414, 230] on button "Delete" at bounding box center [408, 227] width 42 height 21
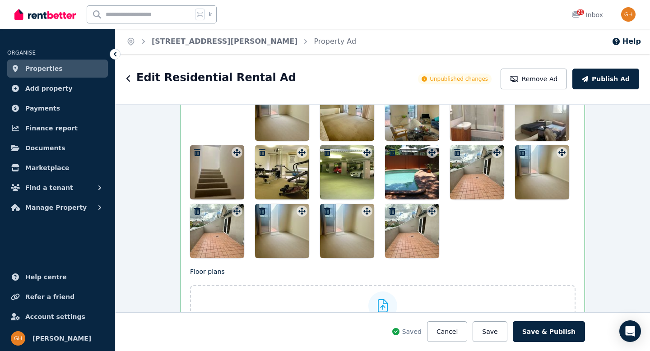
scroll to position [1407, 0]
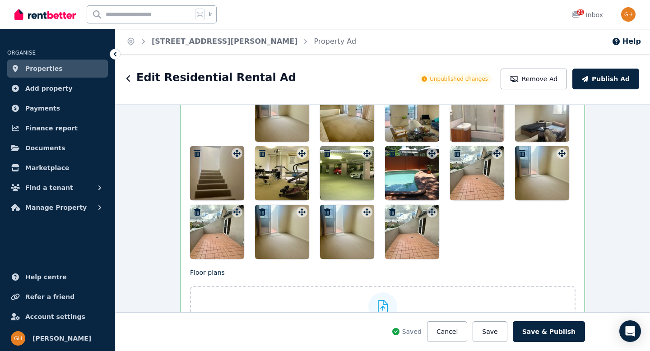
click at [388, 211] on icon "button" at bounding box center [392, 211] width 9 height 7
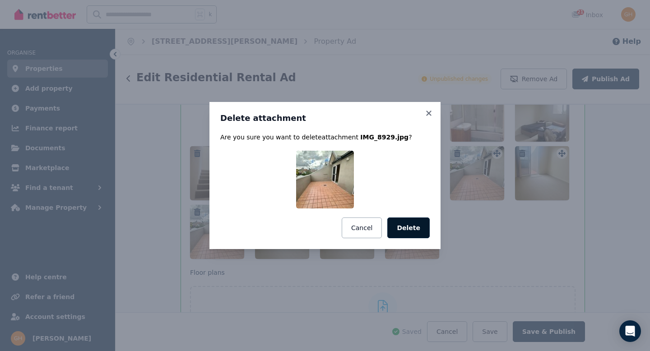
click at [412, 223] on button "Delete" at bounding box center [408, 227] width 42 height 21
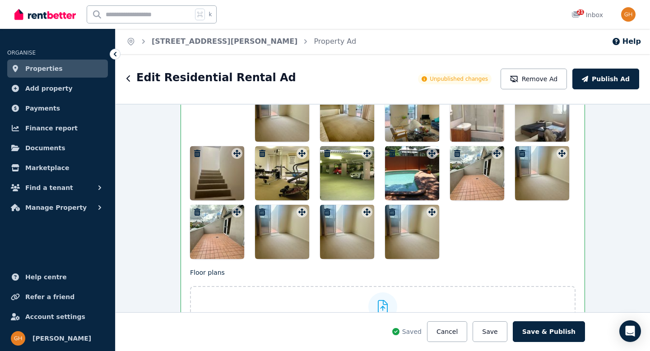
click at [194, 210] on icon "button" at bounding box center [197, 211] width 6 height 7
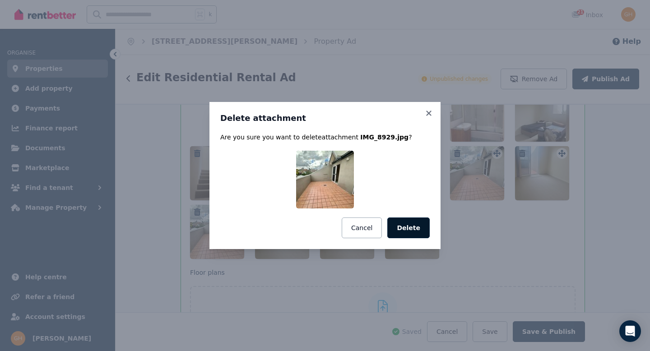
click at [410, 229] on button "Delete" at bounding box center [408, 227] width 42 height 21
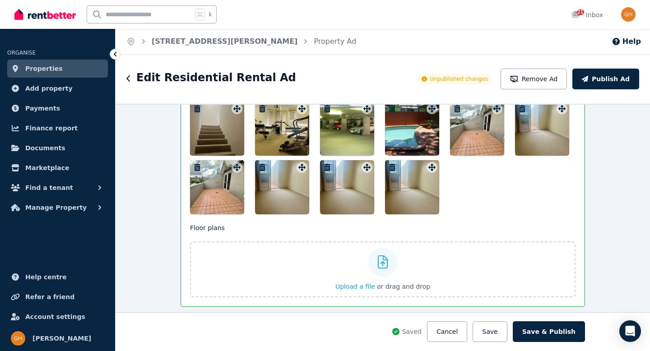
scroll to position [1452, 0]
click at [494, 333] on button "Save" at bounding box center [489, 331] width 34 height 21
click at [460, 333] on button "Cancel" at bounding box center [447, 331] width 40 height 21
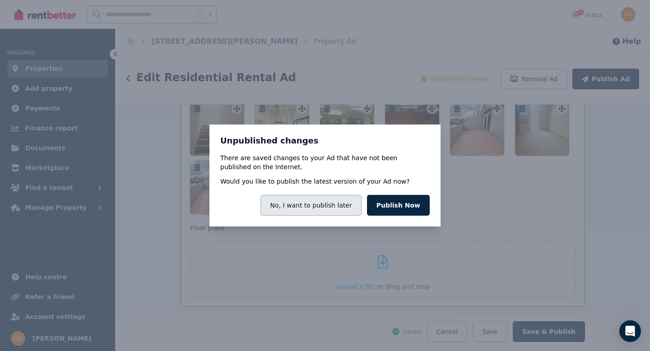
click at [319, 199] on button "No, I want to publish later" at bounding box center [310, 205] width 101 height 21
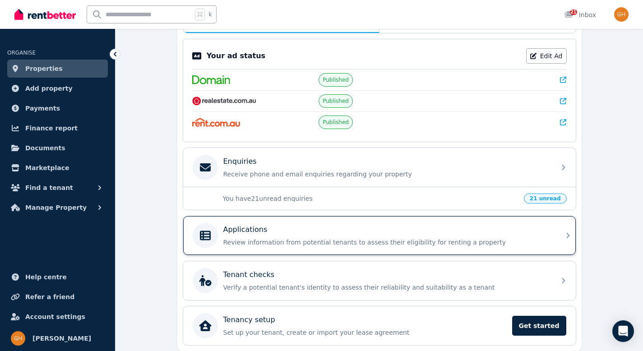
scroll to position [210, 0]
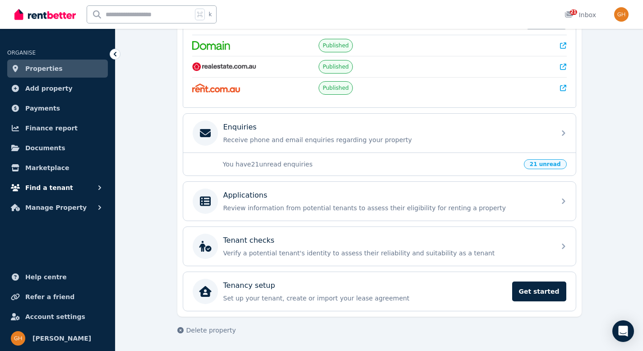
click at [58, 188] on span "Find a tenant" at bounding box center [49, 187] width 48 height 11
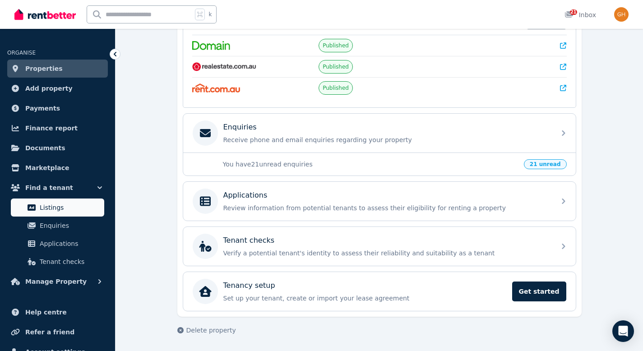
click at [76, 206] on span "Listings" at bounding box center [70, 207] width 61 height 11
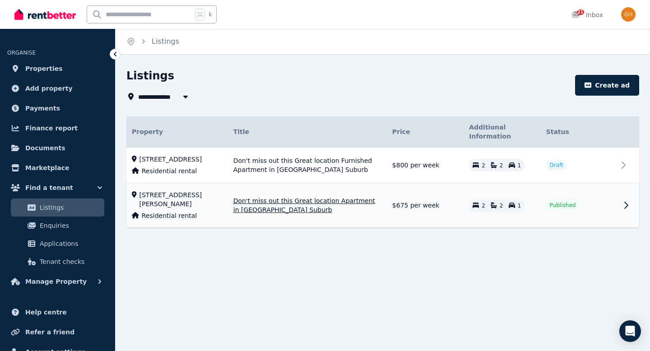
click at [559, 209] on span "Published" at bounding box center [562, 205] width 26 height 7
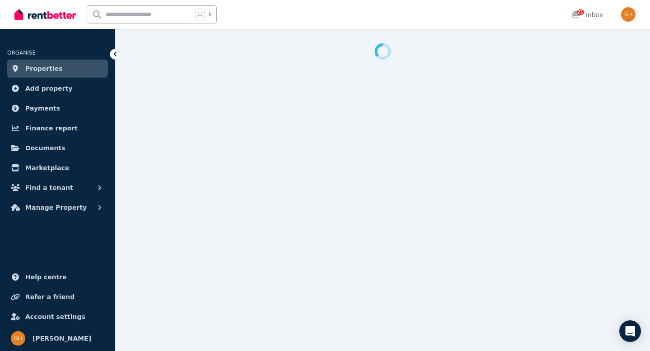
select select "***"
select select "**********"
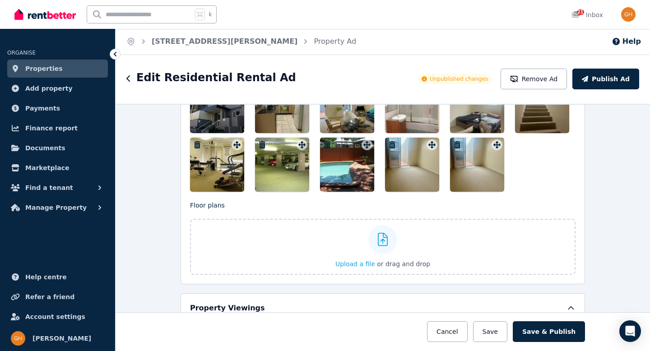
scroll to position [1171, 0]
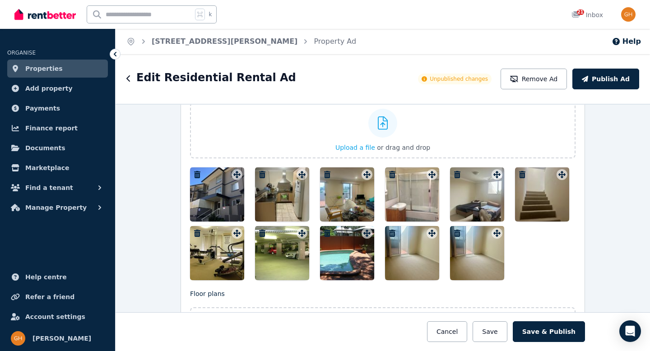
click at [454, 232] on icon "button" at bounding box center [457, 233] width 6 height 7
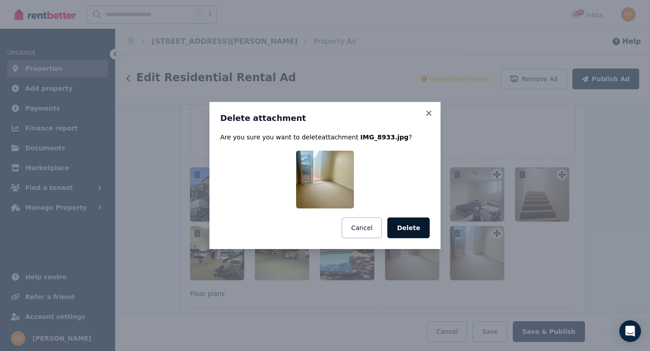
click at [403, 231] on button "Delete" at bounding box center [408, 227] width 42 height 21
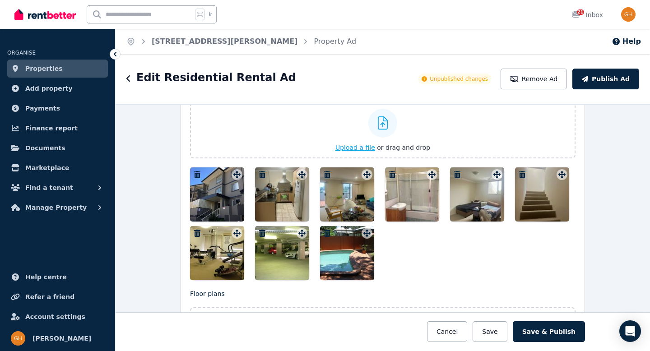
click at [359, 145] on span "Upload a file" at bounding box center [355, 147] width 40 height 7
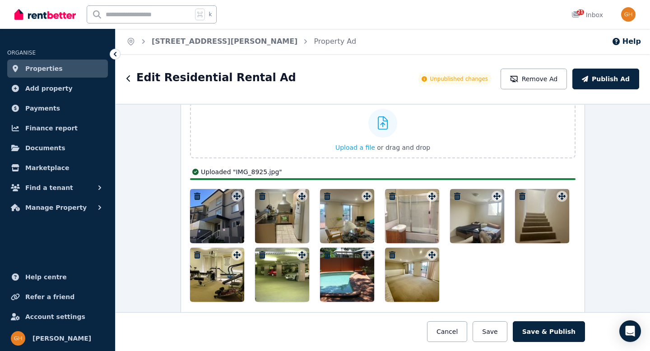
click at [275, 231] on div at bounding box center [282, 216] width 54 height 54
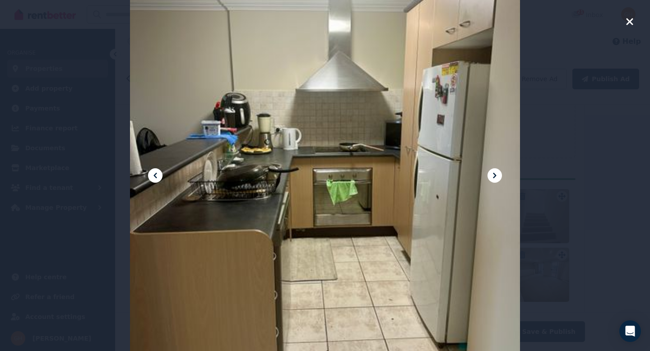
click at [629, 23] on div "Unpublished changes There are saved changes to your Ad that have not been publi…" at bounding box center [325, 175] width 650 height 351
click at [628, 21] on div "Unpublished changes There are saved changes to your Ad that have not been publi…" at bounding box center [325, 175] width 650 height 351
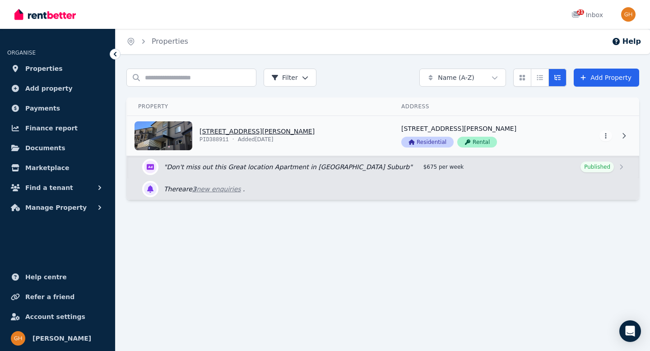
click at [586, 140] on div at bounding box center [605, 135] width 46 height 13
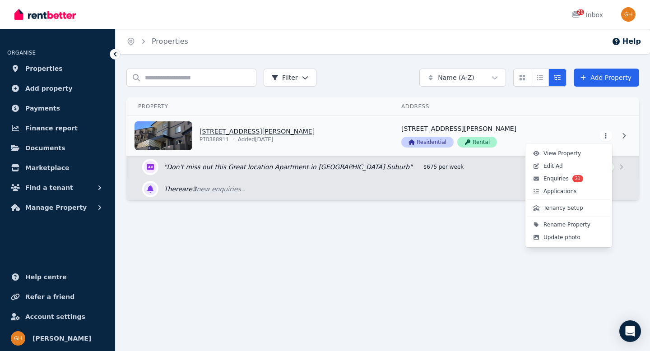
click at [609, 134] on html "Open main menu 21 Inbox Open user menu ORGANISE Properties Add property Payment…" at bounding box center [325, 175] width 650 height 351
click at [413, 210] on html "Open main menu 21 Inbox Open user menu ORGANISE Properties Add property Payment…" at bounding box center [325, 175] width 650 height 351
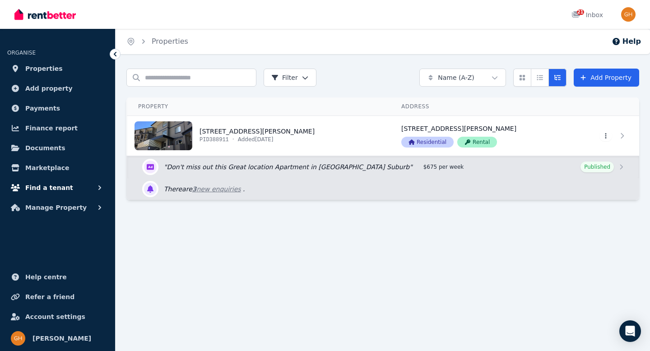
click at [44, 188] on span "Find a tenant" at bounding box center [49, 187] width 48 height 11
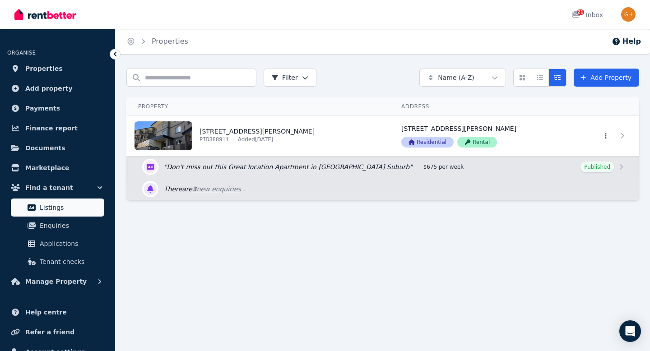
click at [50, 207] on span "Listings" at bounding box center [70, 207] width 61 height 11
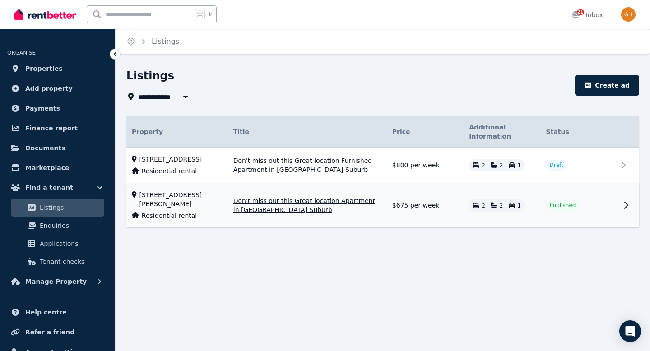
click at [568, 209] on span "Published" at bounding box center [562, 205] width 26 height 7
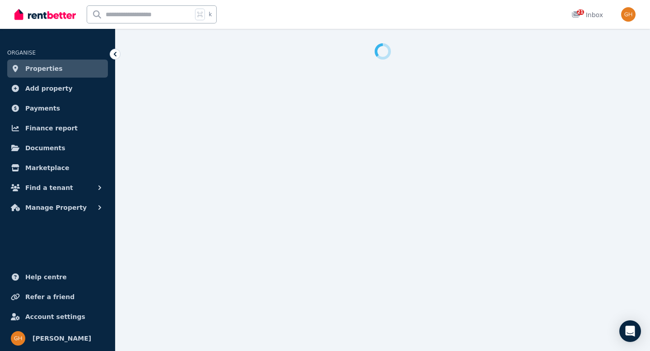
select select "***"
select select "**********"
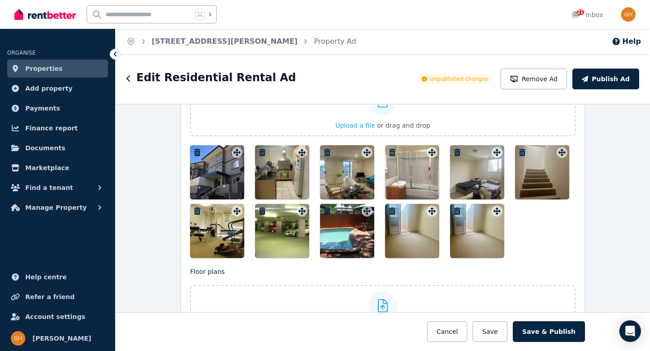
scroll to position [1179, 0]
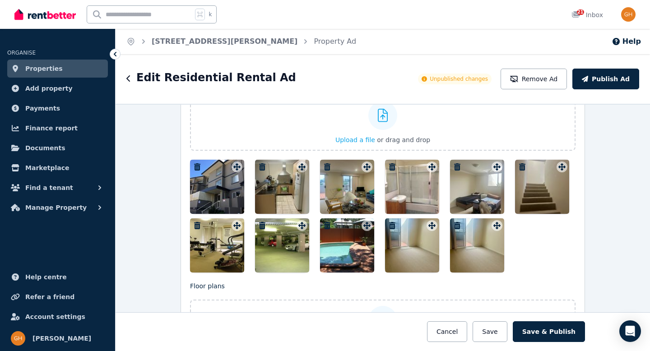
click at [454, 224] on icon "button" at bounding box center [457, 225] width 6 height 7
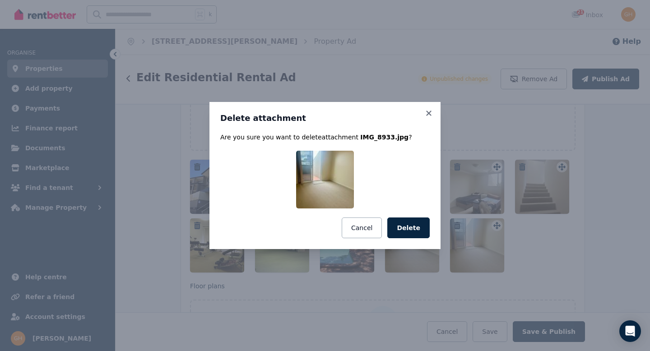
click at [398, 225] on button "Delete" at bounding box center [408, 227] width 42 height 21
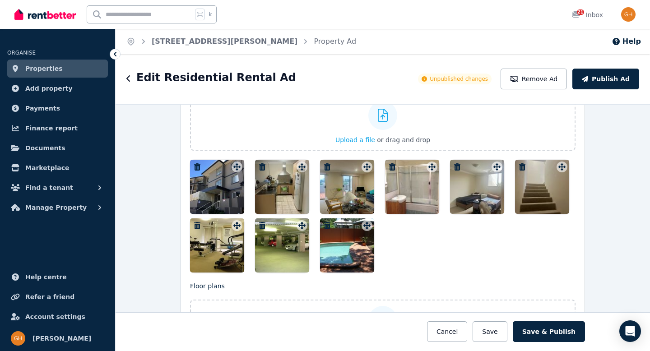
click at [421, 255] on div at bounding box center [382, 216] width 385 height 113
click at [347, 136] on span "Upload a file" at bounding box center [355, 139] width 40 height 7
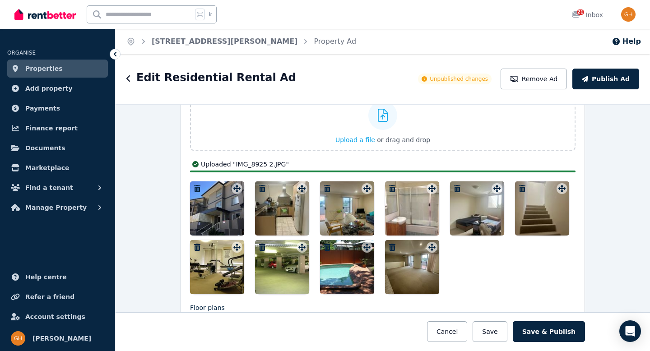
drag, startPoint x: 414, startPoint y: 277, endPoint x: 390, endPoint y: 273, distance: 24.1
click at [390, 273] on div at bounding box center [412, 267] width 54 height 54
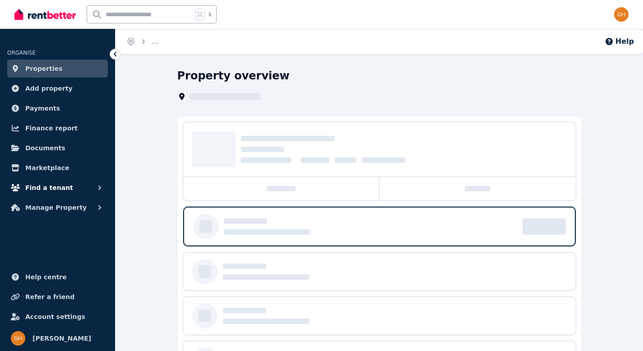
click at [49, 186] on span "Find a tenant" at bounding box center [49, 187] width 48 height 11
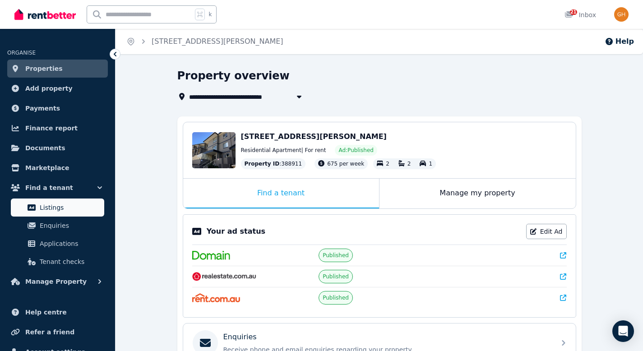
drag, startPoint x: 71, startPoint y: 203, endPoint x: 76, endPoint y: 200, distance: 5.7
click at [71, 202] on span "Listings" at bounding box center [70, 207] width 61 height 11
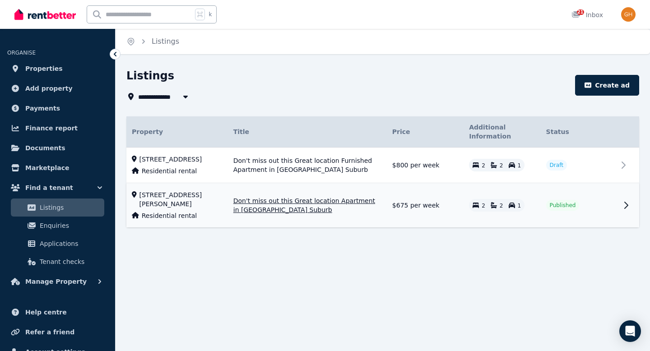
click at [564, 209] on span "Published" at bounding box center [562, 205] width 26 height 7
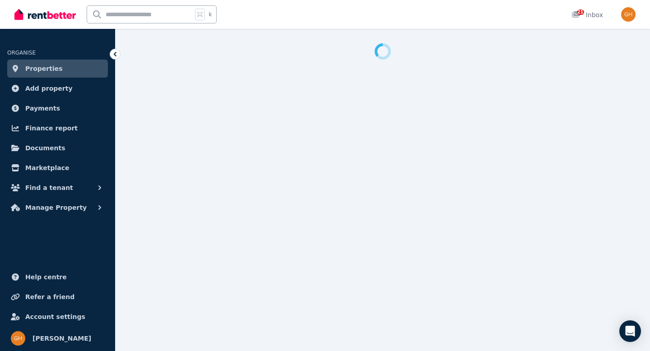
select select "***"
select select "**********"
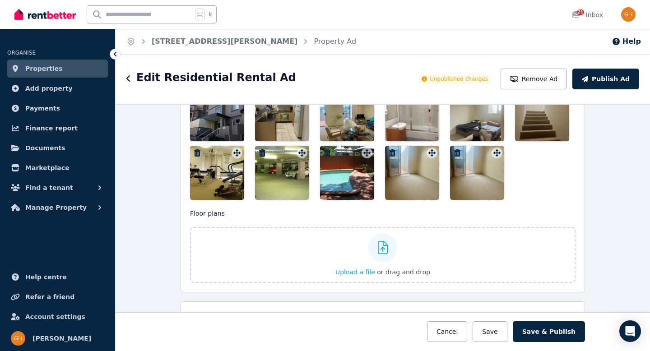
scroll to position [1246, 0]
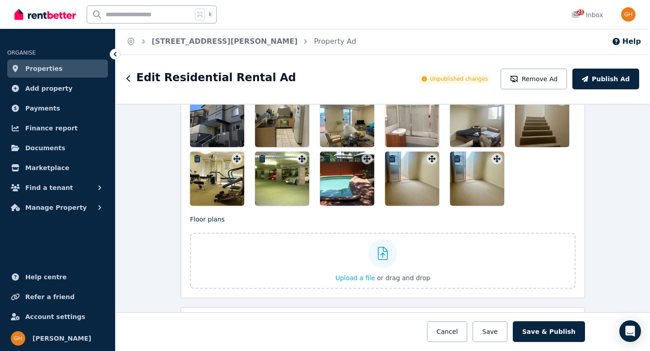
click at [454, 155] on icon "button" at bounding box center [457, 158] width 6 height 7
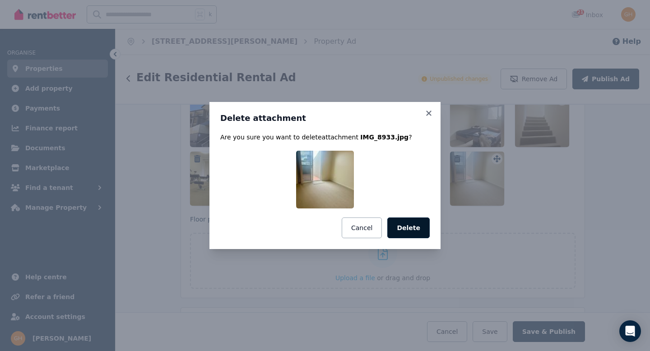
click at [415, 228] on button "Delete" at bounding box center [408, 227] width 42 height 21
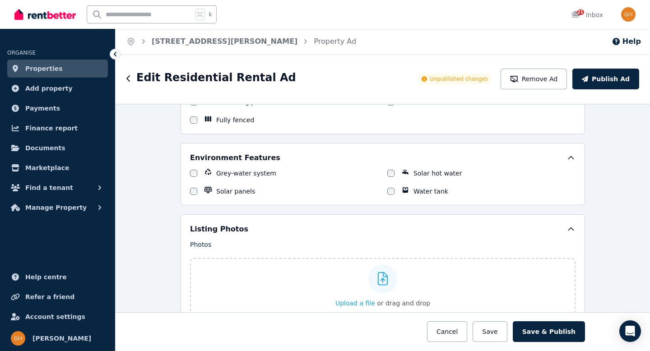
scroll to position [1024, 0]
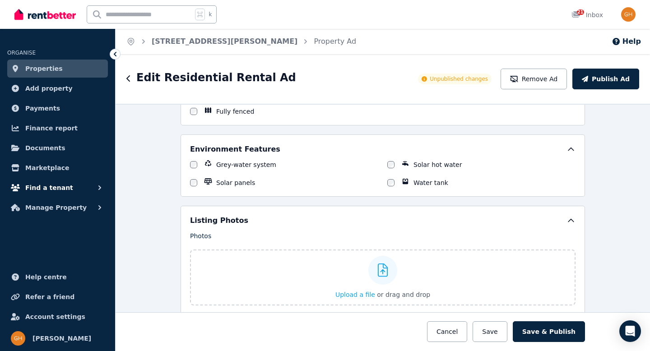
click at [36, 184] on span "Find a tenant" at bounding box center [49, 187] width 48 height 11
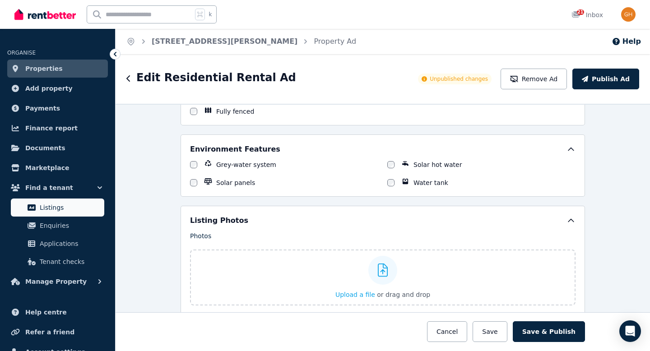
click at [71, 209] on span "Listings" at bounding box center [70, 207] width 61 height 11
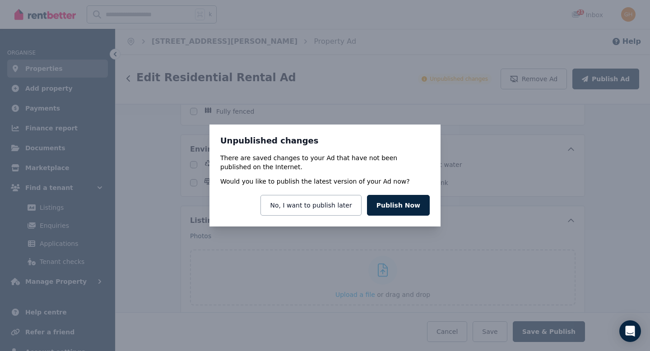
click at [97, 204] on div "Unpublished changes There are saved changes to your Ad that have not been publi…" at bounding box center [325, 175] width 650 height 351
drag, startPoint x: 172, startPoint y: 242, endPoint x: 253, endPoint y: 219, distance: 84.3
click at [172, 242] on div "Unpublished changes There are saved changes to your Ad that have not been publi…" at bounding box center [325, 175] width 650 height 351
click at [323, 213] on button "No, I want to publish later" at bounding box center [310, 205] width 101 height 21
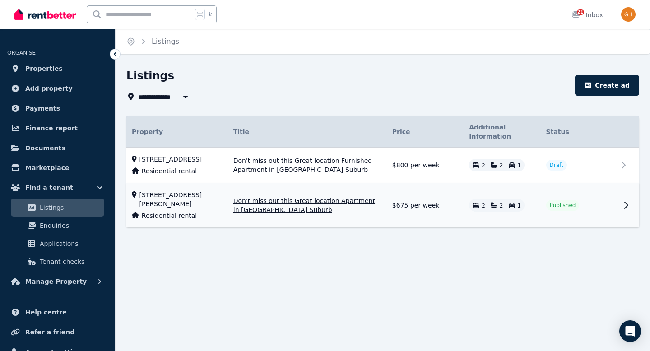
click at [565, 209] on span "Published" at bounding box center [562, 205] width 26 height 7
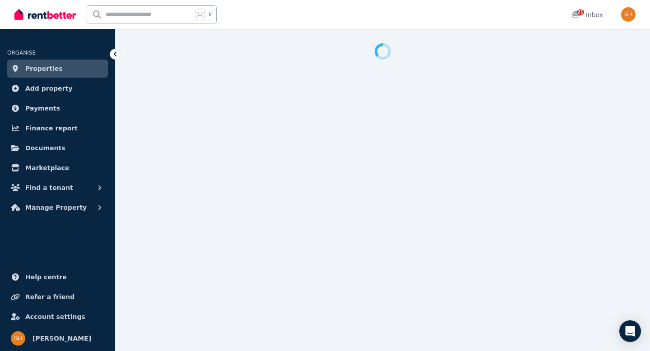
select select "***"
select select "**********"
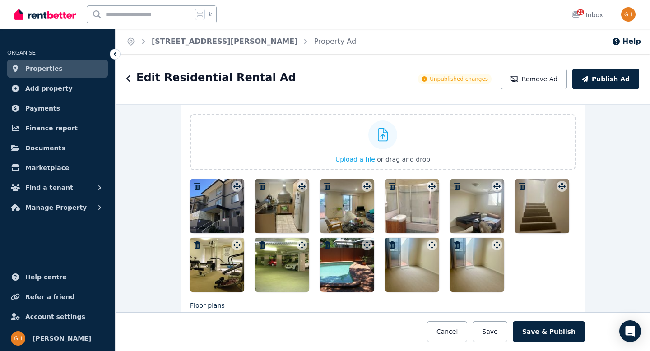
scroll to position [1139, 0]
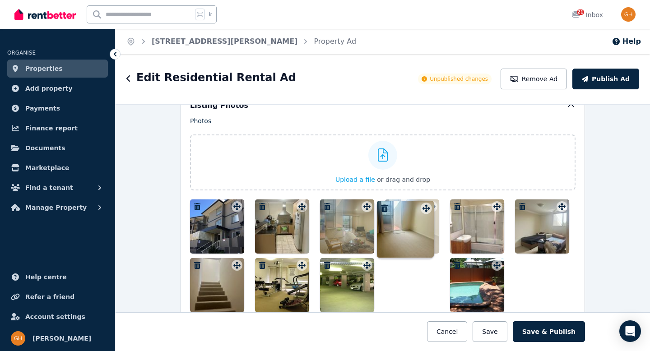
drag, startPoint x: 429, startPoint y: 267, endPoint x: 360, endPoint y: 203, distance: 94.1
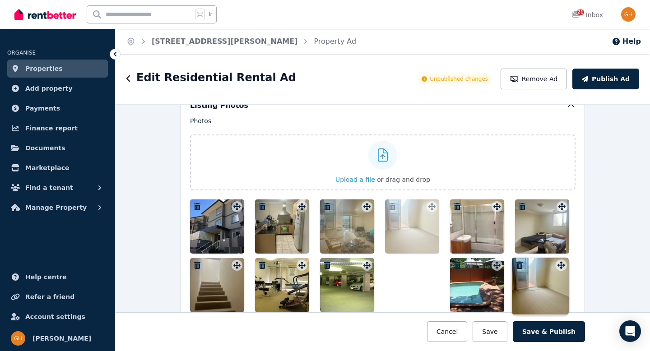
click at [362, 203] on icon at bounding box center [366, 206] width 9 height 7
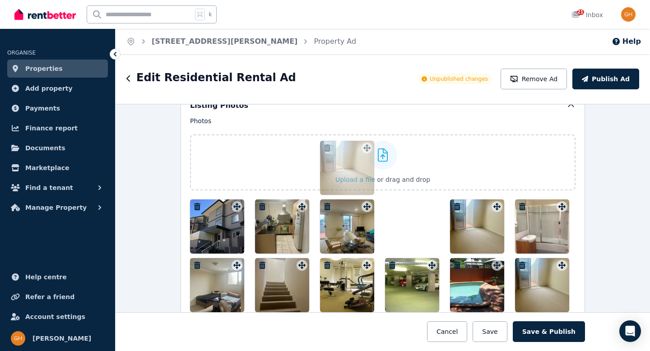
scroll to position [1141, 0]
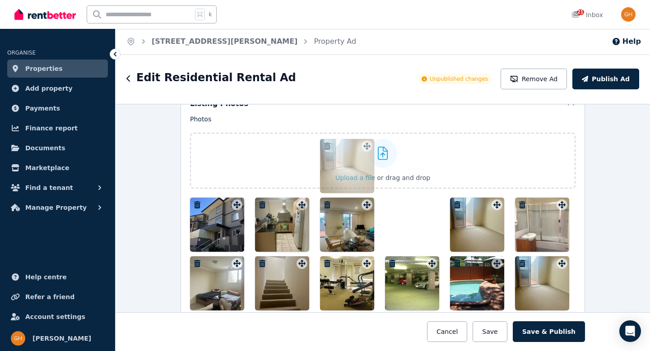
click at [397, 203] on div at bounding box center [382, 254] width 385 height 113
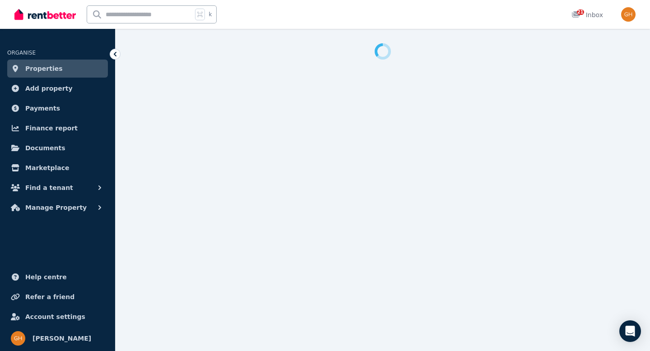
select select "***"
select select "**********"
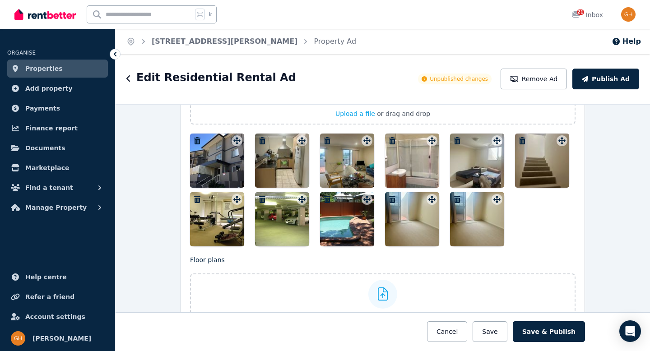
scroll to position [1199, 0]
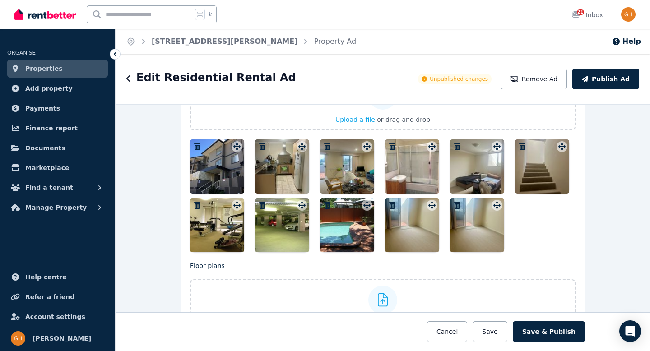
drag, startPoint x: 422, startPoint y: 207, endPoint x: 394, endPoint y: 206, distance: 28.0
click at [392, 170] on div at bounding box center [382, 195] width 385 height 113
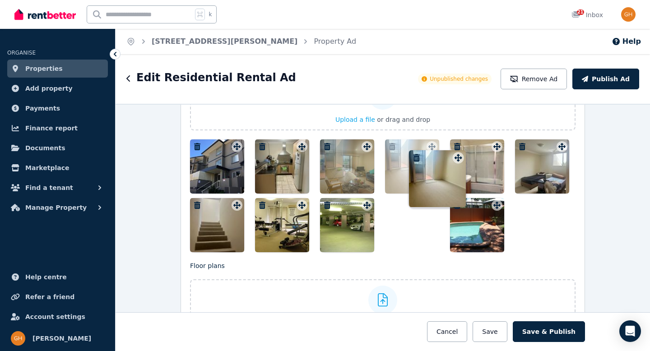
scroll to position [1186, 0]
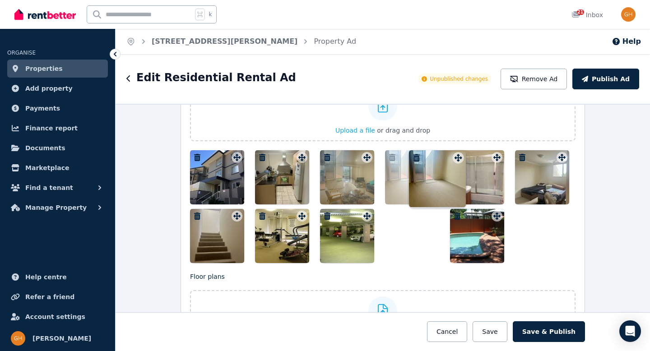
drag, startPoint x: 430, startPoint y: 206, endPoint x: 393, endPoint y: 151, distance: 66.1
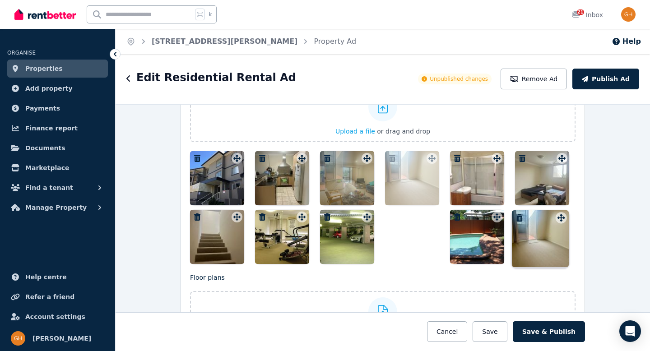
click at [393, 151] on div "Photos Upload a file or drag and drop To pick up a draggable item, press the sp…" at bounding box center [382, 166] width 385 height 196
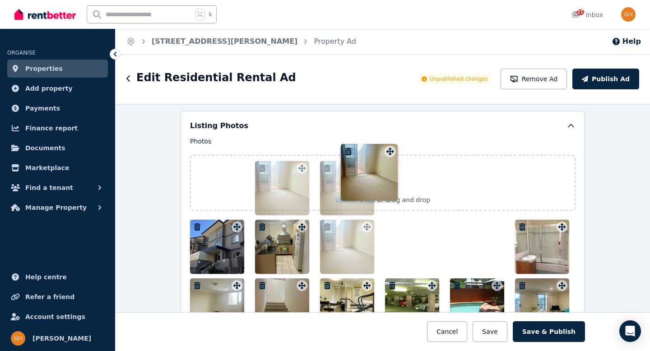
scroll to position [1113, 0]
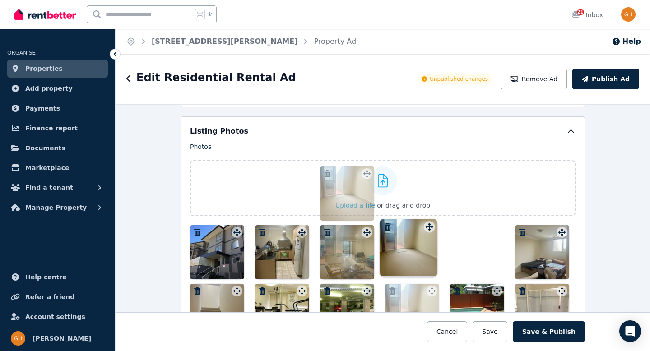
drag, startPoint x: 558, startPoint y: 218, endPoint x: 427, endPoint y: 220, distance: 130.4
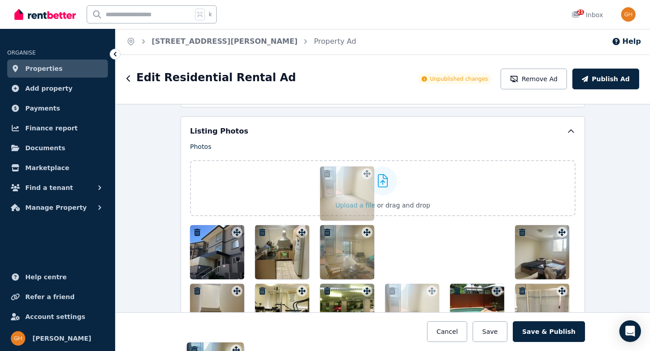
click at [427, 220] on div "Photos Upload a file or drag and drop To pick up a draggable item, press the sp…" at bounding box center [382, 240] width 385 height 196
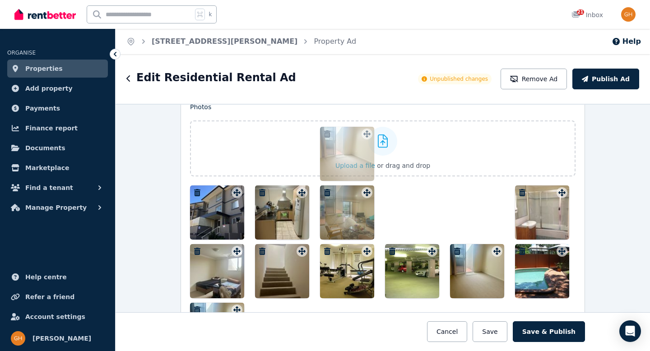
scroll to position [1155, 0]
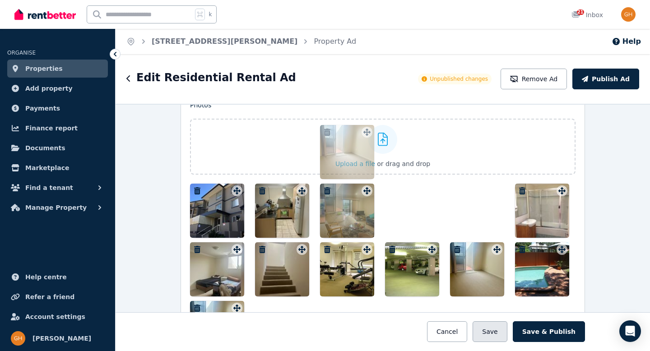
click at [497, 329] on button "Save" at bounding box center [489, 331] width 34 height 21
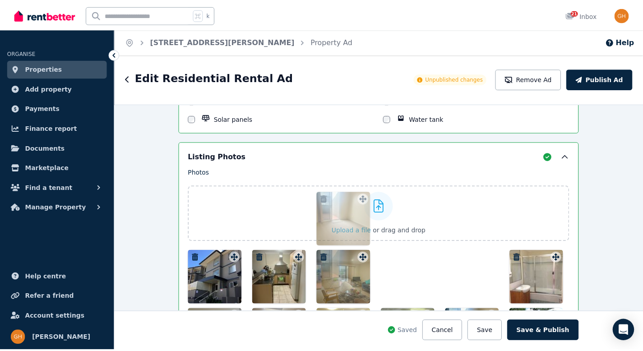
scroll to position [1165, 0]
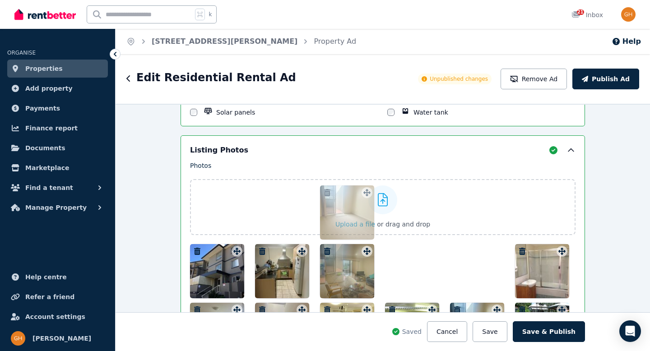
drag, startPoint x: 496, startPoint y: 332, endPoint x: 478, endPoint y: 285, distance: 50.7
click at [495, 332] on button "Save" at bounding box center [489, 331] width 34 height 21
click at [541, 334] on button "Save & Publish" at bounding box center [548, 331] width 72 height 21
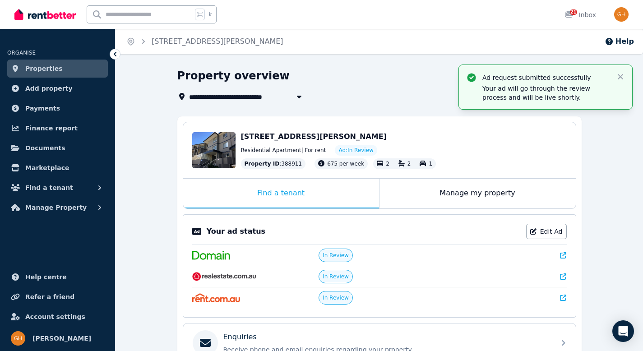
click at [426, 144] on div "33/81 Annerley Rd, Woolloongabba QLD 4102 Residential Apartment | For rent Ad: …" at bounding box center [404, 150] width 326 height 38
click at [337, 134] on span "[STREET_ADDRESS][PERSON_NAME]" at bounding box center [314, 136] width 146 height 9
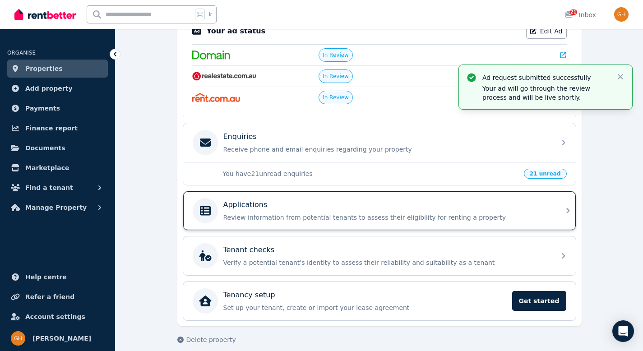
scroll to position [210, 0]
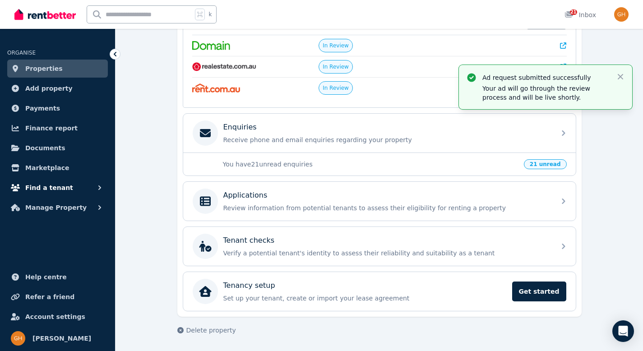
click at [60, 189] on span "Find a tenant" at bounding box center [49, 187] width 48 height 11
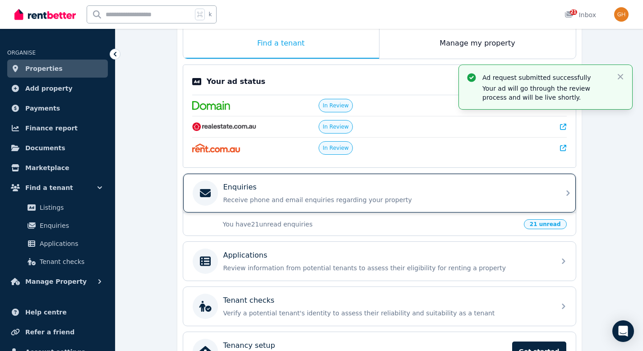
scroll to position [148, 0]
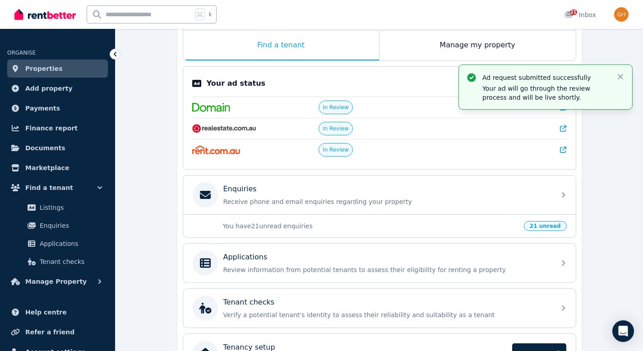
click at [337, 129] on span "In Review" at bounding box center [336, 128] width 26 height 7
click at [61, 204] on span "Listings" at bounding box center [70, 207] width 61 height 11
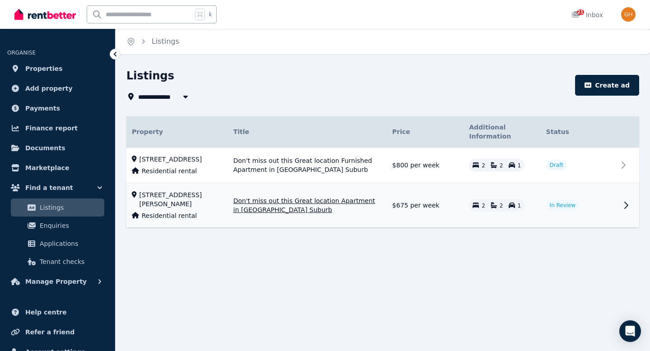
click at [555, 209] on span "In Review" at bounding box center [562, 205] width 26 height 7
select select "***"
select select "**********"
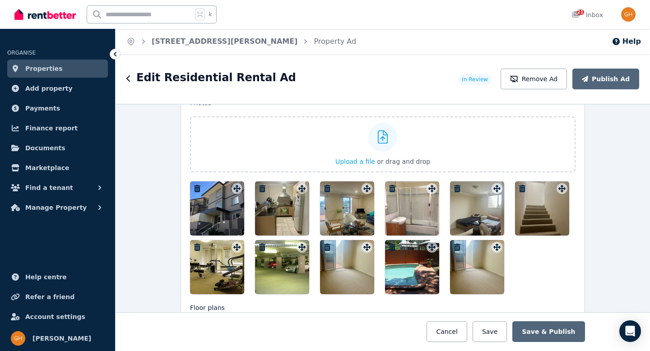
scroll to position [1152, 0]
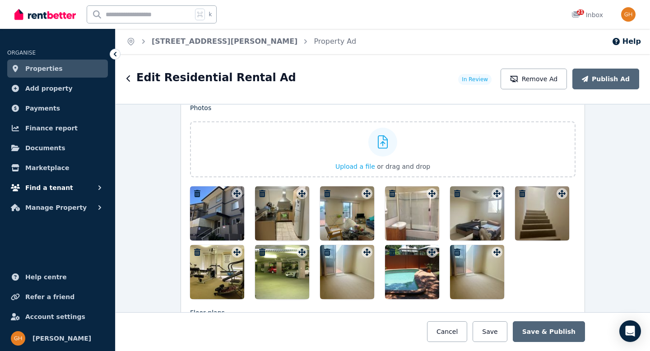
drag, startPoint x: 50, startPoint y: 184, endPoint x: 91, endPoint y: 185, distance: 41.1
click at [49, 184] on span "Find a tenant" at bounding box center [49, 187] width 48 height 11
